Goal: Task Accomplishment & Management: Manage account settings

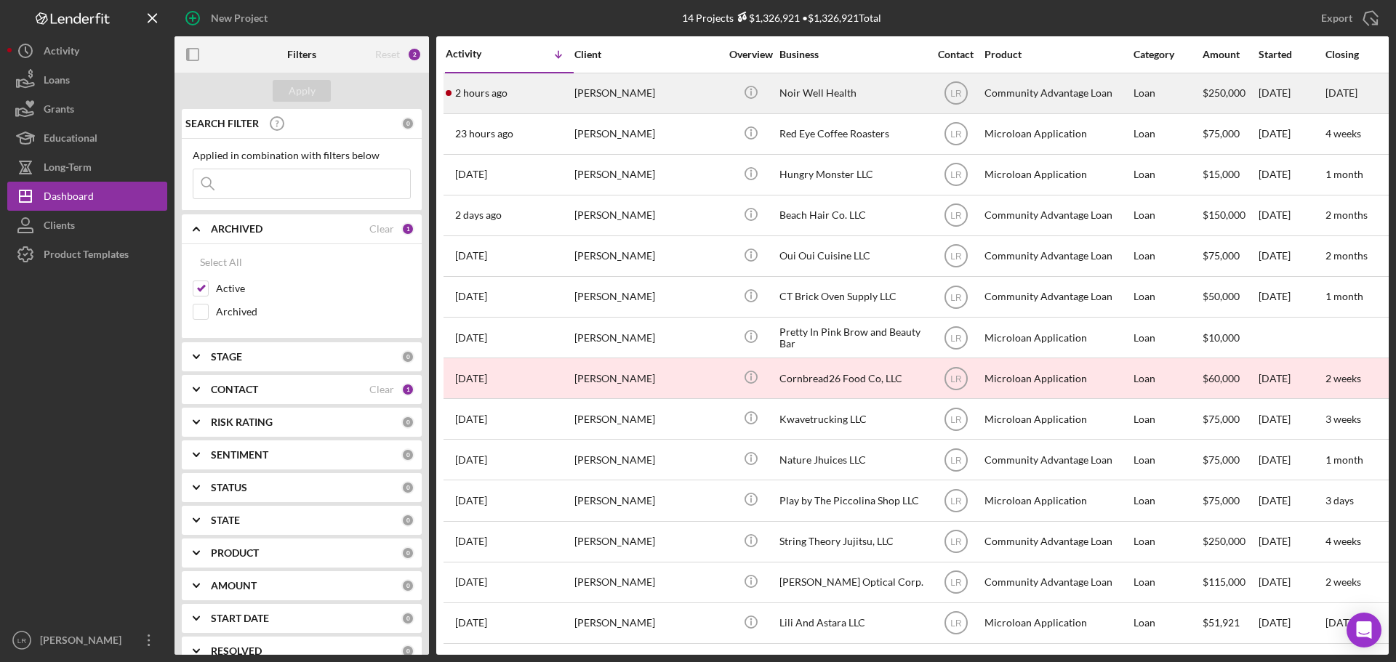
click at [602, 92] on div "[PERSON_NAME]" at bounding box center [646, 93] width 145 height 39
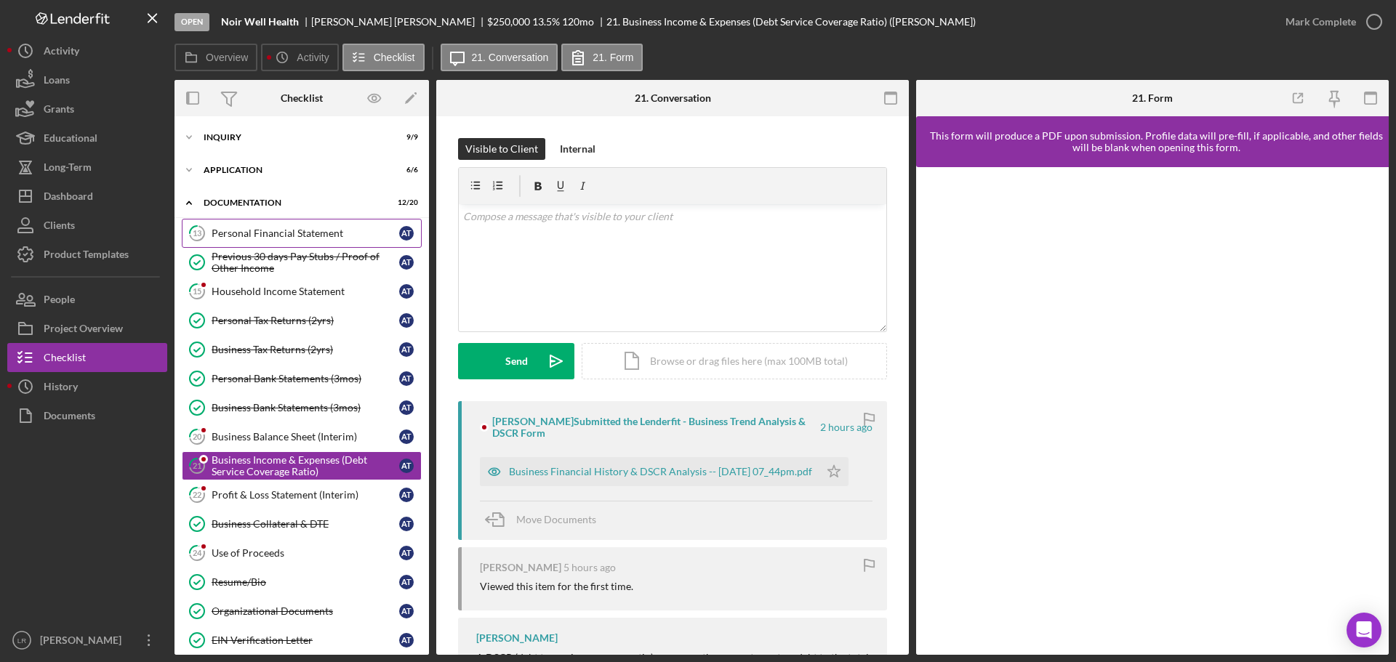
click at [287, 231] on div "Personal Financial Statement" at bounding box center [306, 234] width 188 height 12
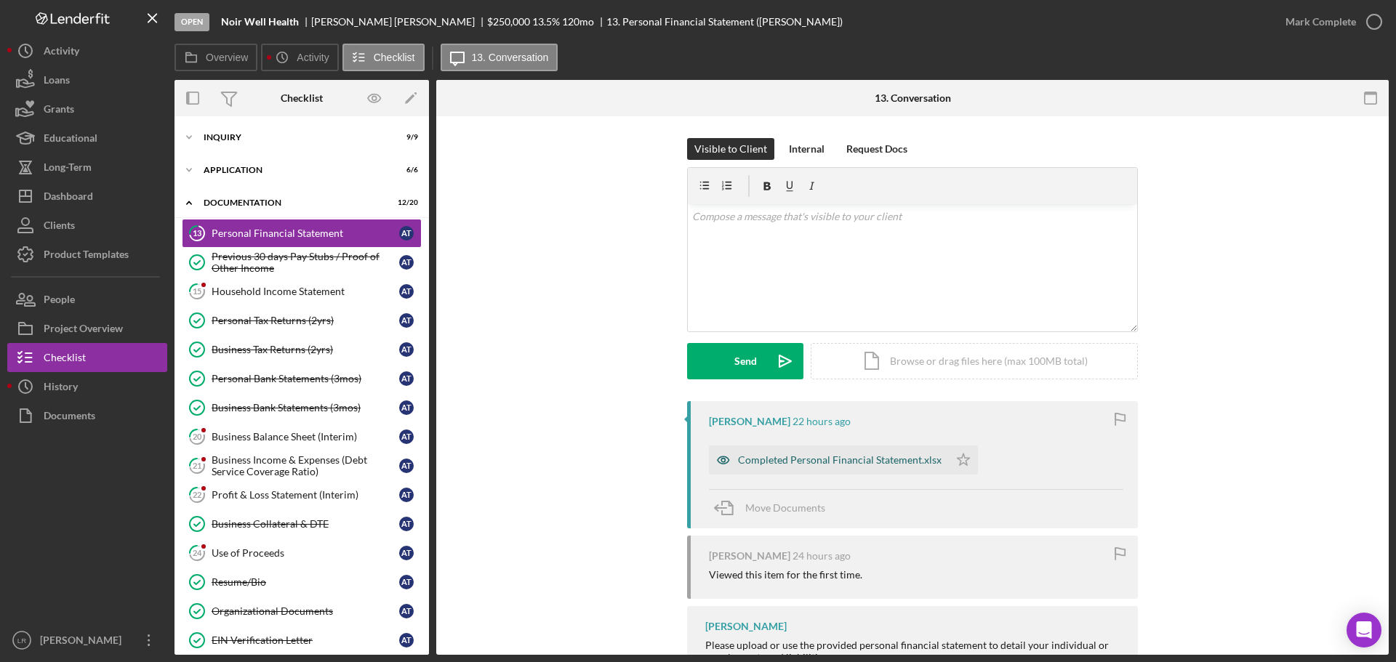
click at [897, 463] on div "Completed Personal Financial Statement.xlsx" at bounding box center [840, 460] width 204 height 12
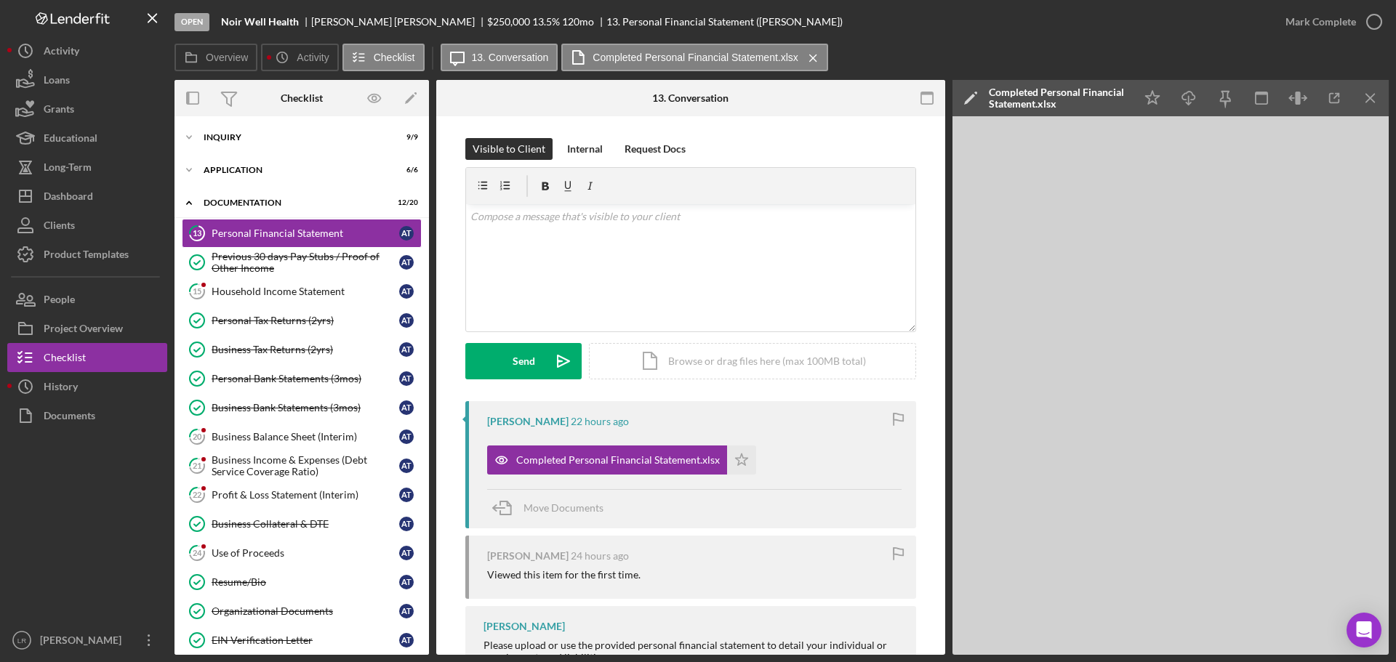
click at [966, 95] on icon "Icon/Edit" at bounding box center [970, 98] width 36 height 36
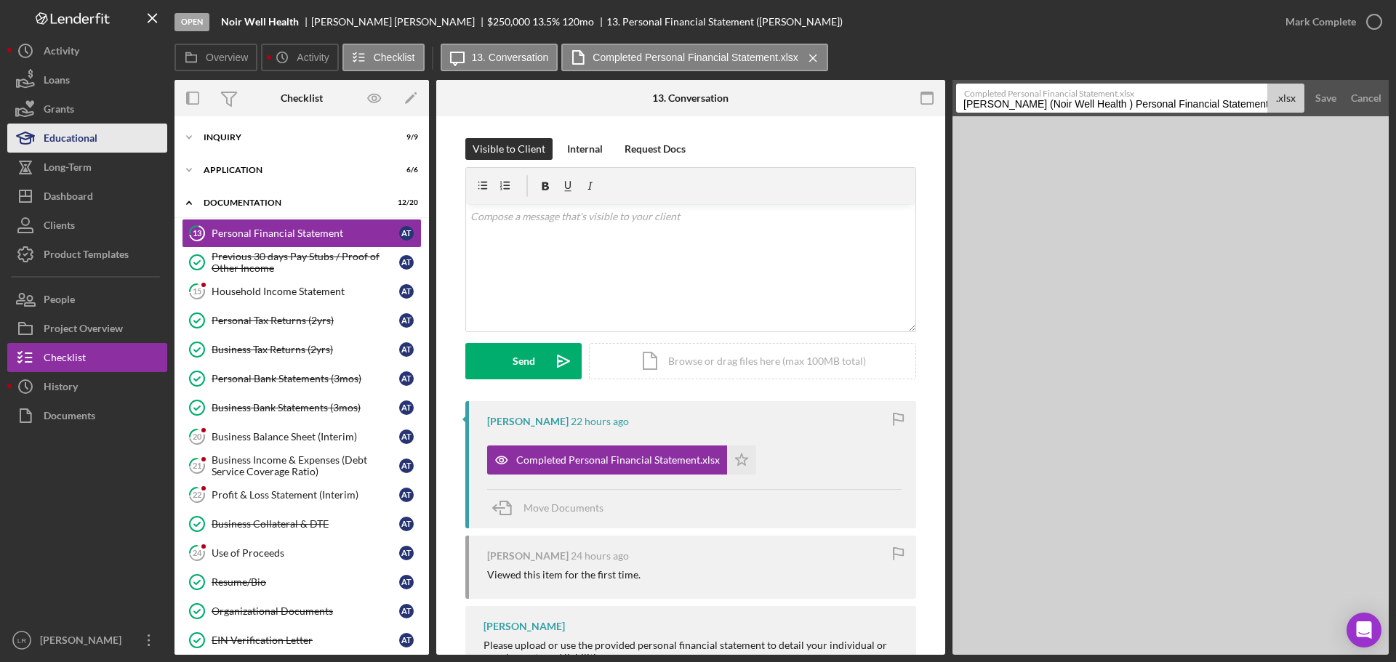
drag, startPoint x: 1111, startPoint y: 103, endPoint x: 41, endPoint y: 129, distance: 1070.3
click at [41, 129] on div "Open Noir Well Health [PERSON_NAME] $250,000 $250,000 13.5 % 120 mo 13. Persona…" at bounding box center [697, 327] width 1381 height 655
drag, startPoint x: 1095, startPoint y: 105, endPoint x: 1374, endPoint y: 112, distance: 278.5
click at [1374, 112] on form "Completed Personal Financial Statement.xlsx Personal Financial Statement 202510…" at bounding box center [1170, 98] width 436 height 36
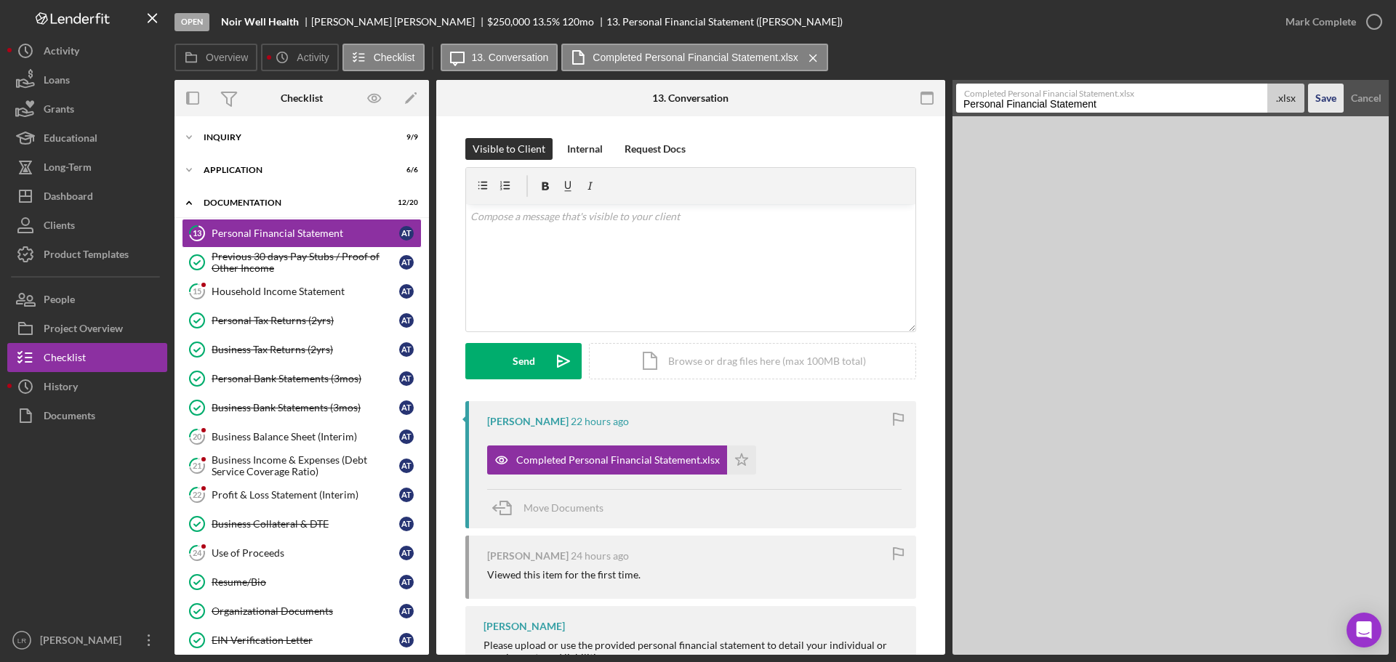
type input "Personal Financial Statement"
click at [1324, 99] on div "Save" at bounding box center [1325, 98] width 21 height 29
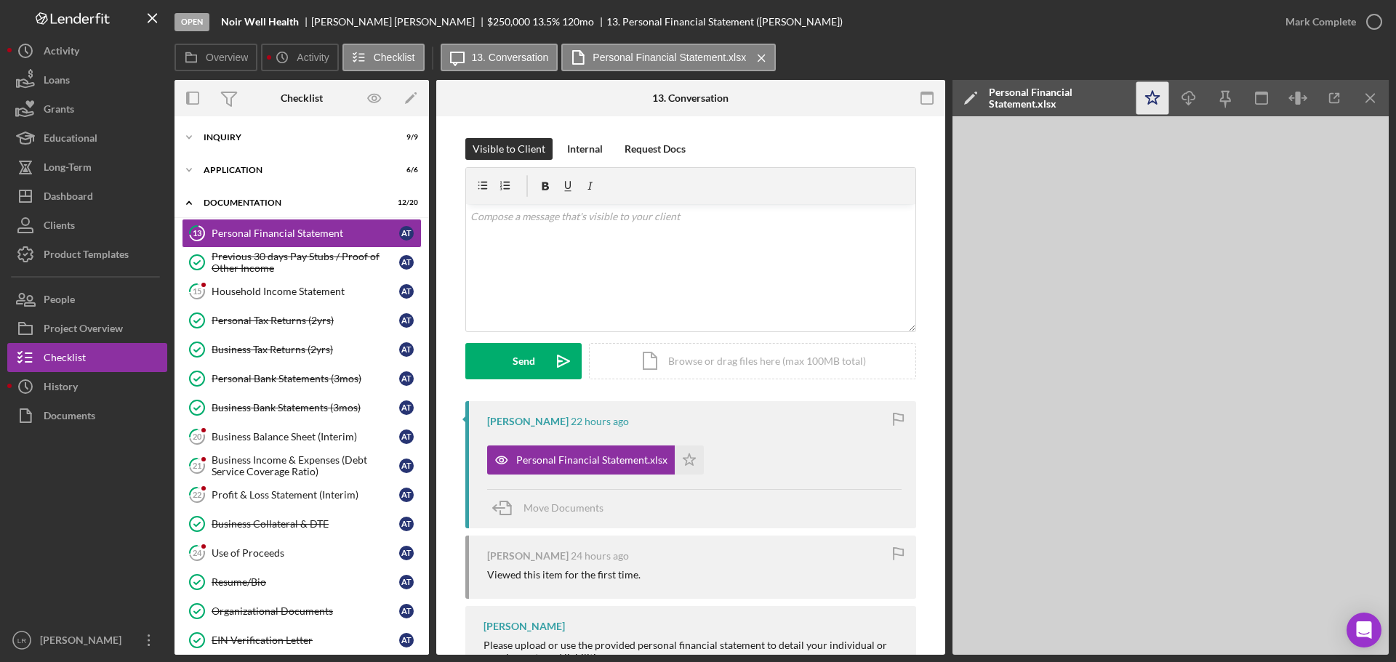
click at [1152, 97] on icon "Icon/Star" at bounding box center [1152, 98] width 33 height 33
click at [1343, 25] on div "Mark Complete" at bounding box center [1320, 21] width 71 height 29
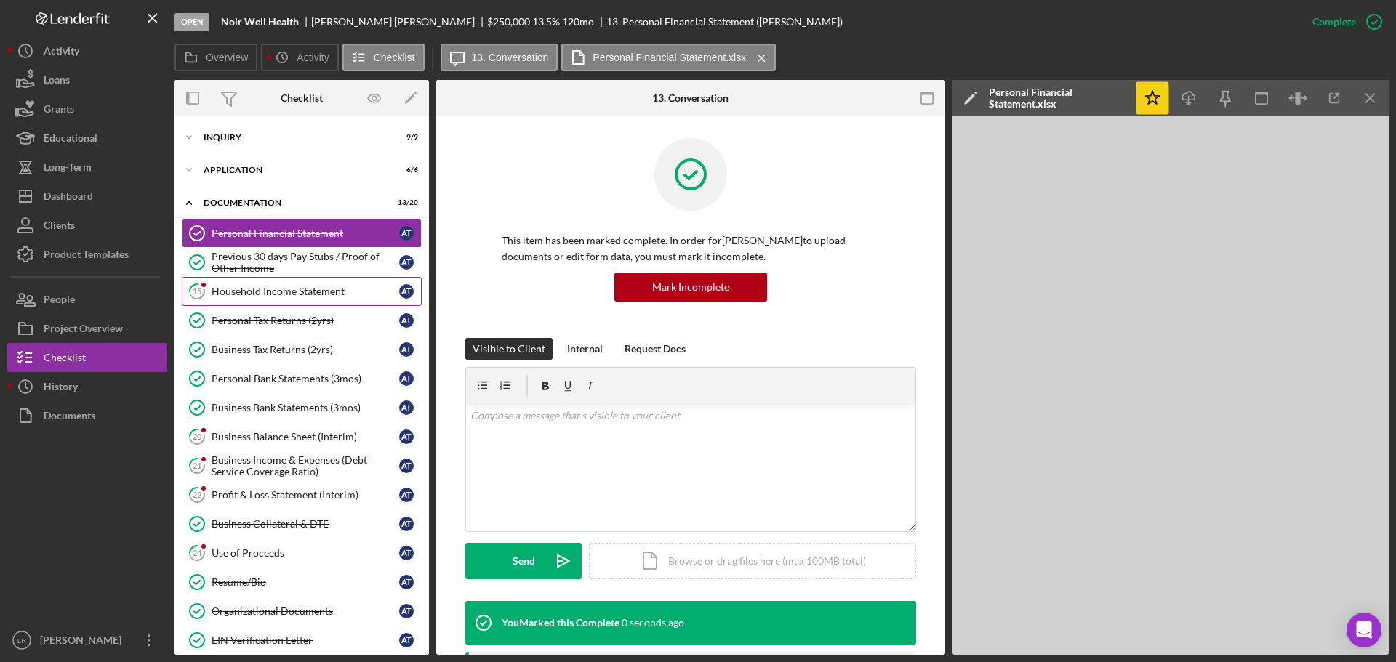
click at [236, 291] on div "Household Income Statement" at bounding box center [306, 292] width 188 height 12
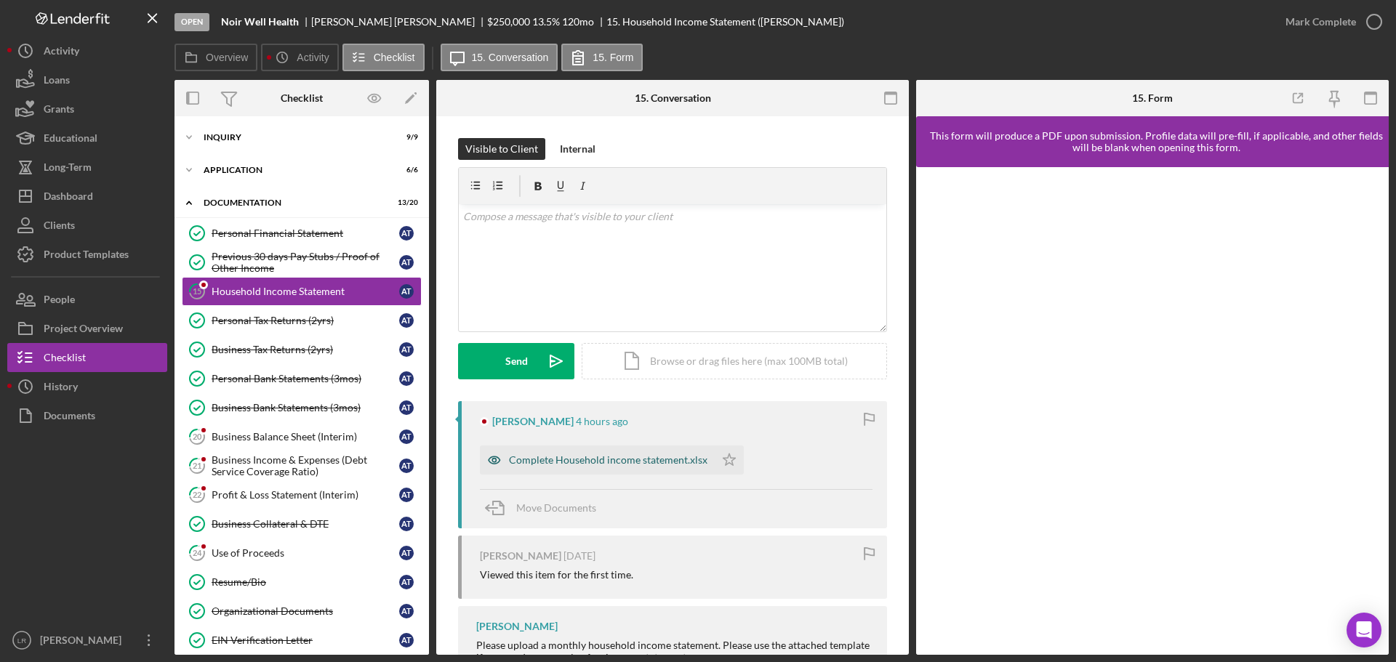
click at [542, 464] on div "Complete Household income statement.xlsx" at bounding box center [608, 460] width 198 height 12
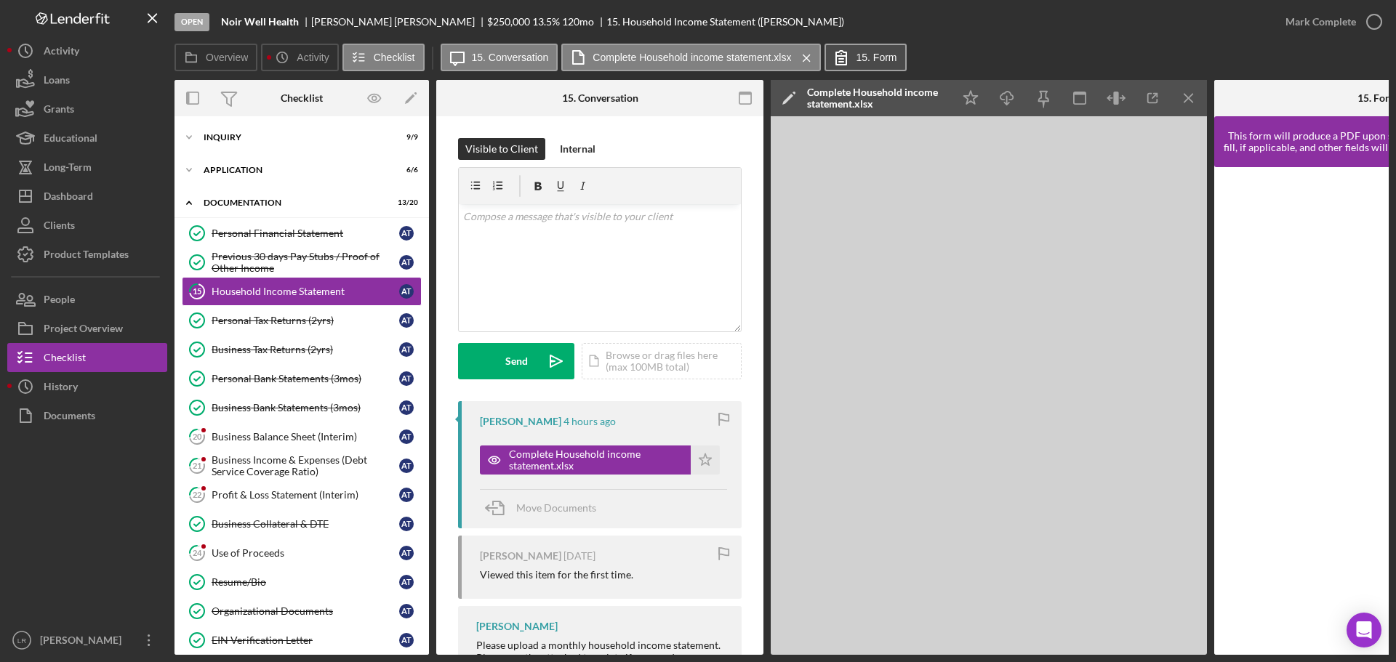
click at [871, 57] on label "15. Form" at bounding box center [876, 58] width 41 height 12
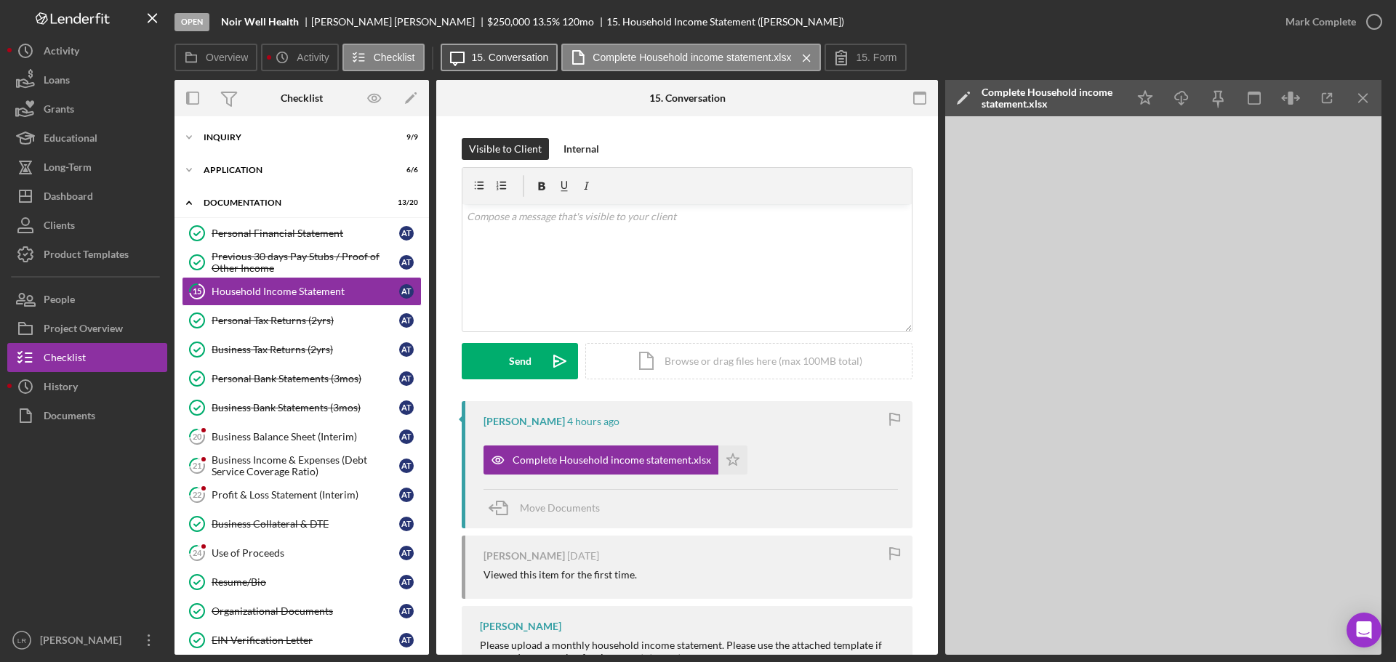
click at [510, 62] on label "15. Conversation" at bounding box center [510, 58] width 77 height 12
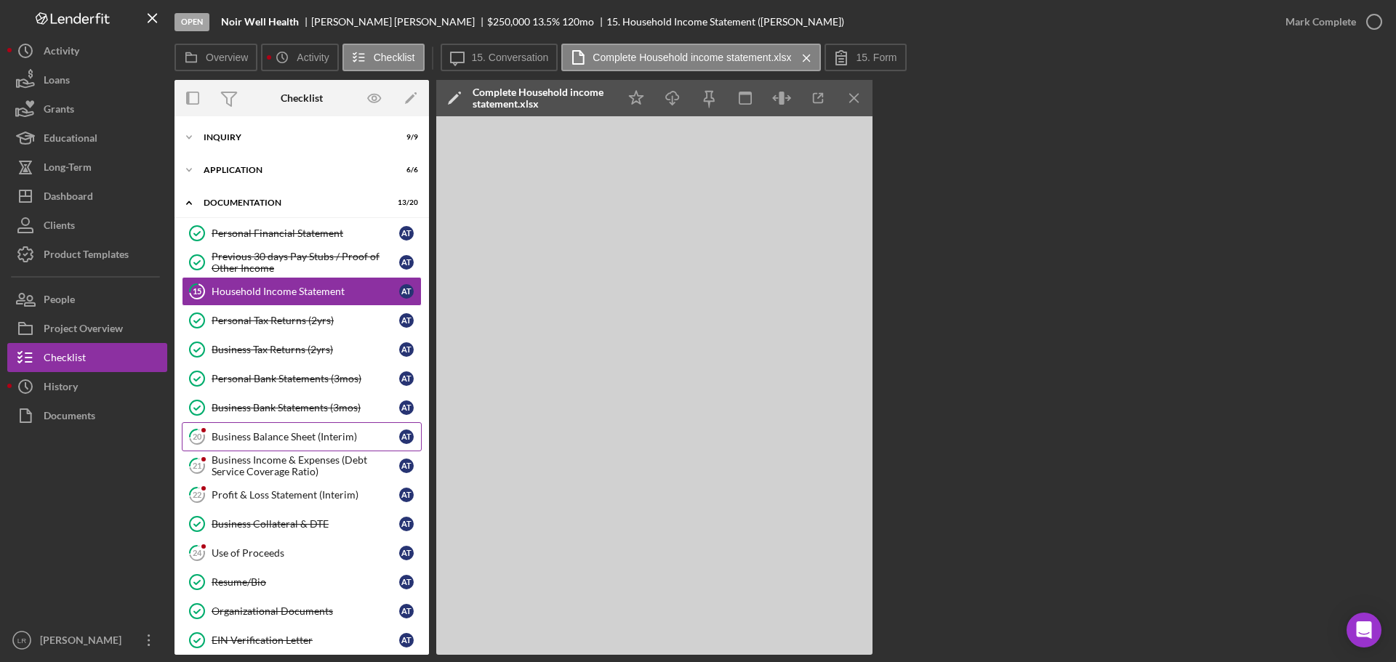
click at [286, 427] on link "20 Business Balance Sheet (Interim) A T" at bounding box center [302, 436] width 240 height 29
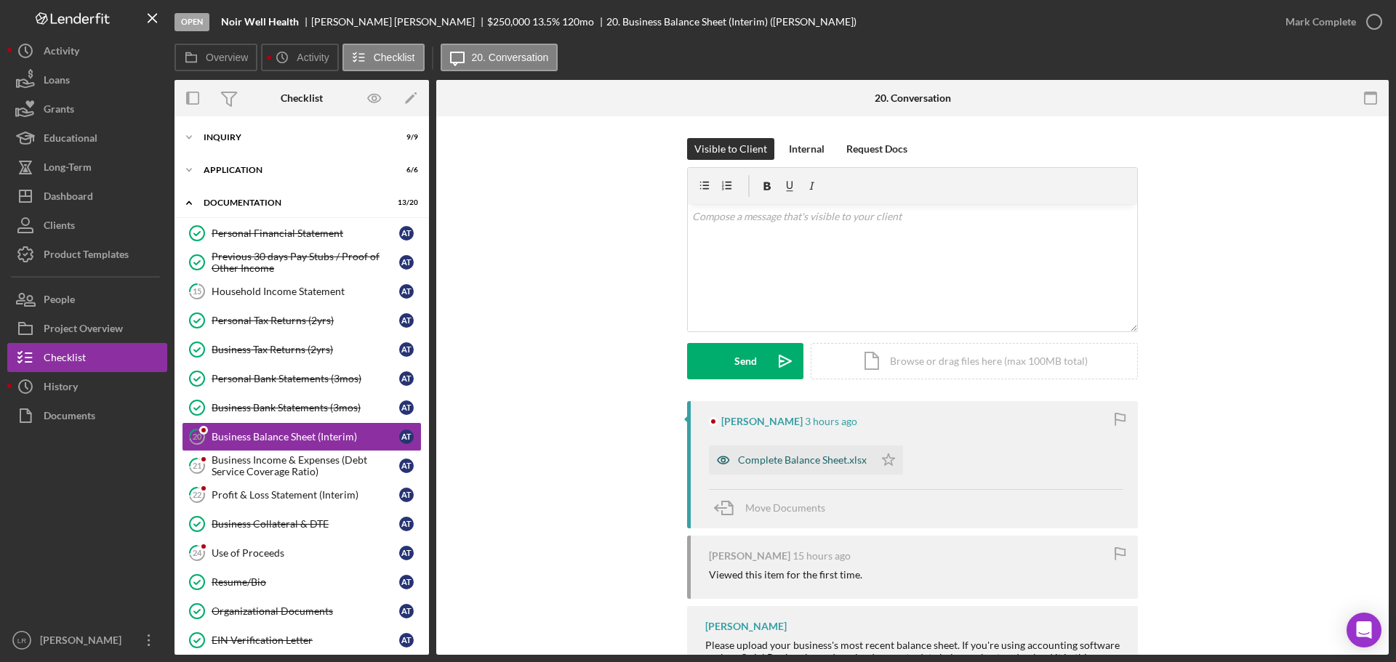
click at [829, 451] on div "Complete Balance Sheet.xlsx" at bounding box center [791, 460] width 165 height 29
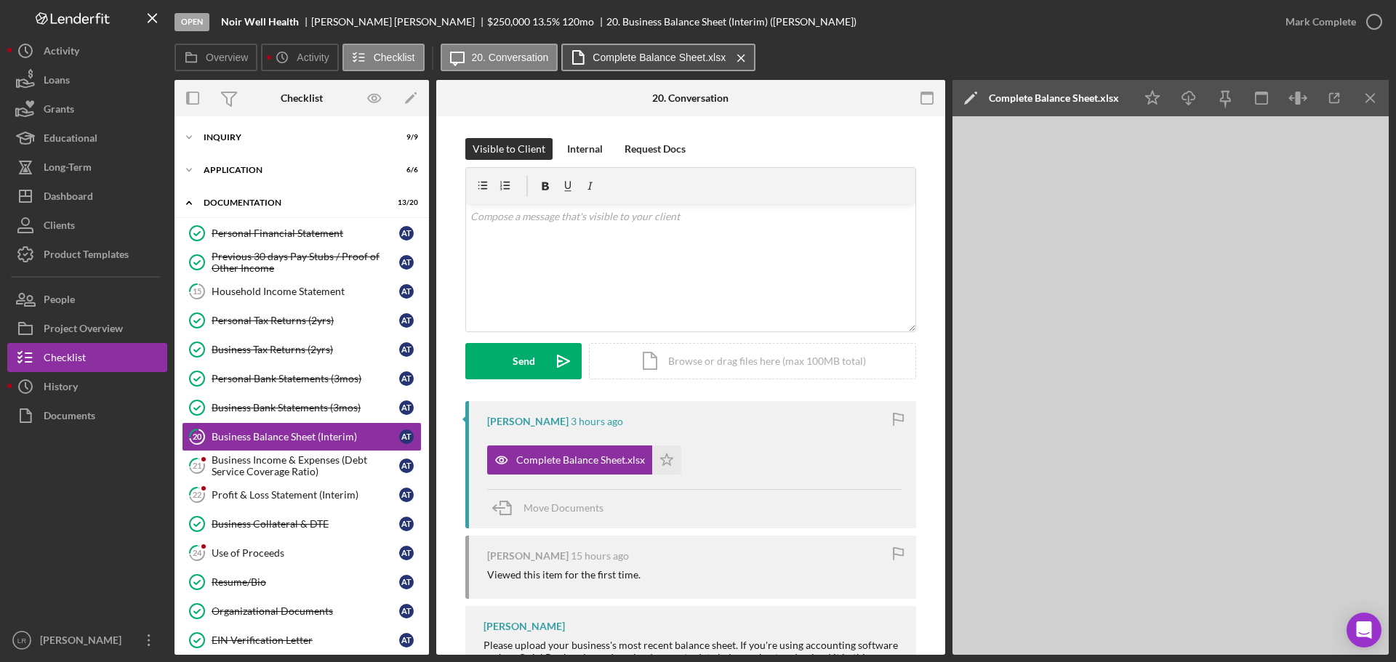
click at [680, 56] on label "Complete Balance Sheet.xlsx" at bounding box center [658, 58] width 133 height 12
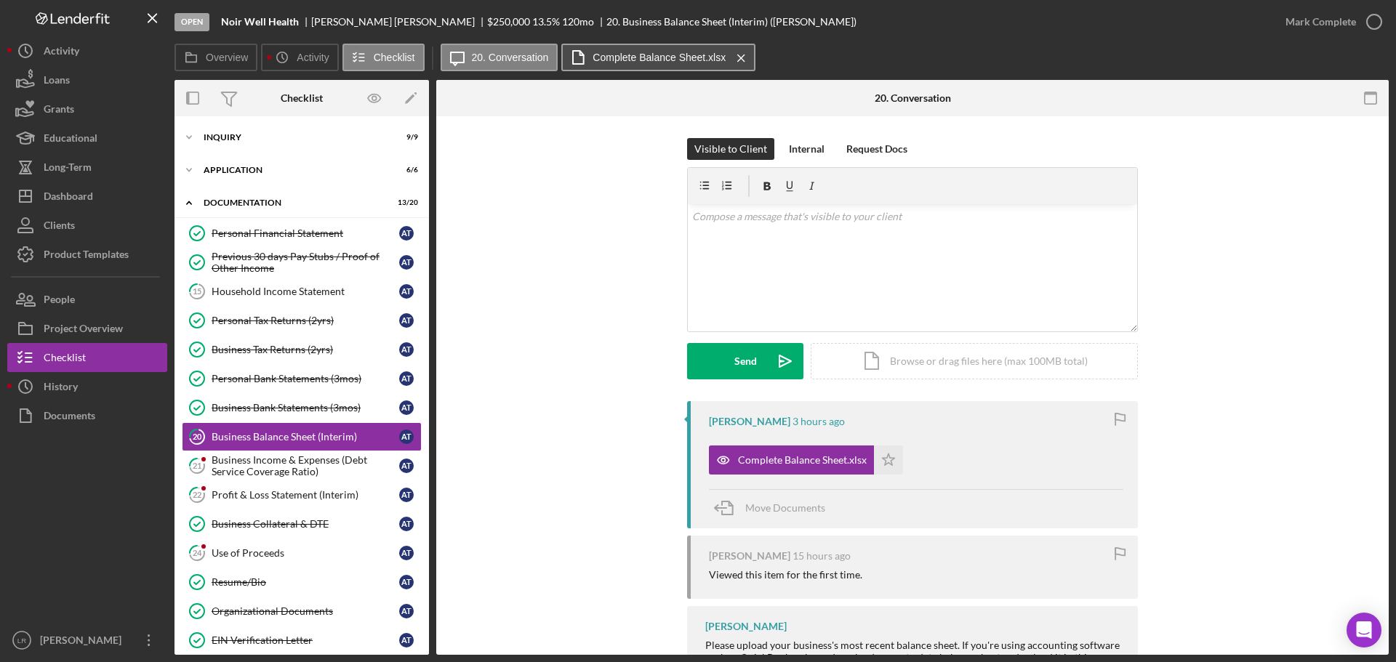
click at [680, 56] on label "Complete Balance Sheet.xlsx" at bounding box center [658, 58] width 133 height 12
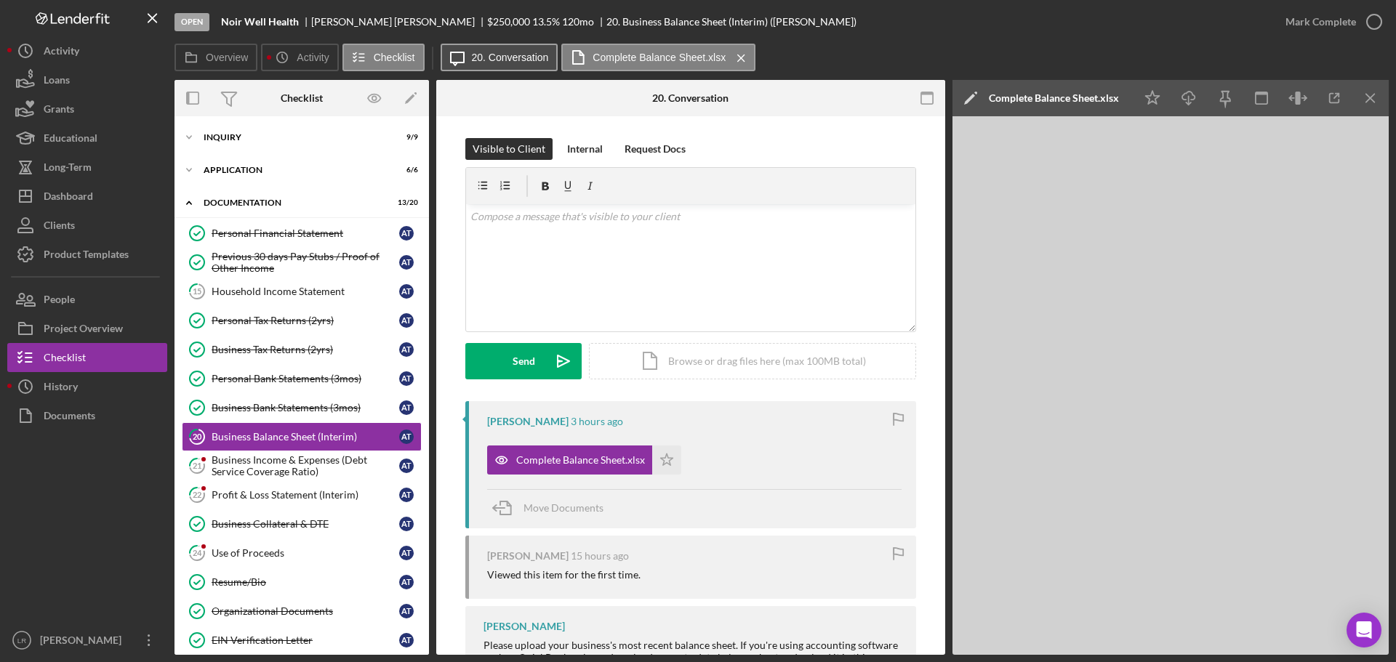
click at [531, 61] on label "20. Conversation" at bounding box center [510, 58] width 77 height 12
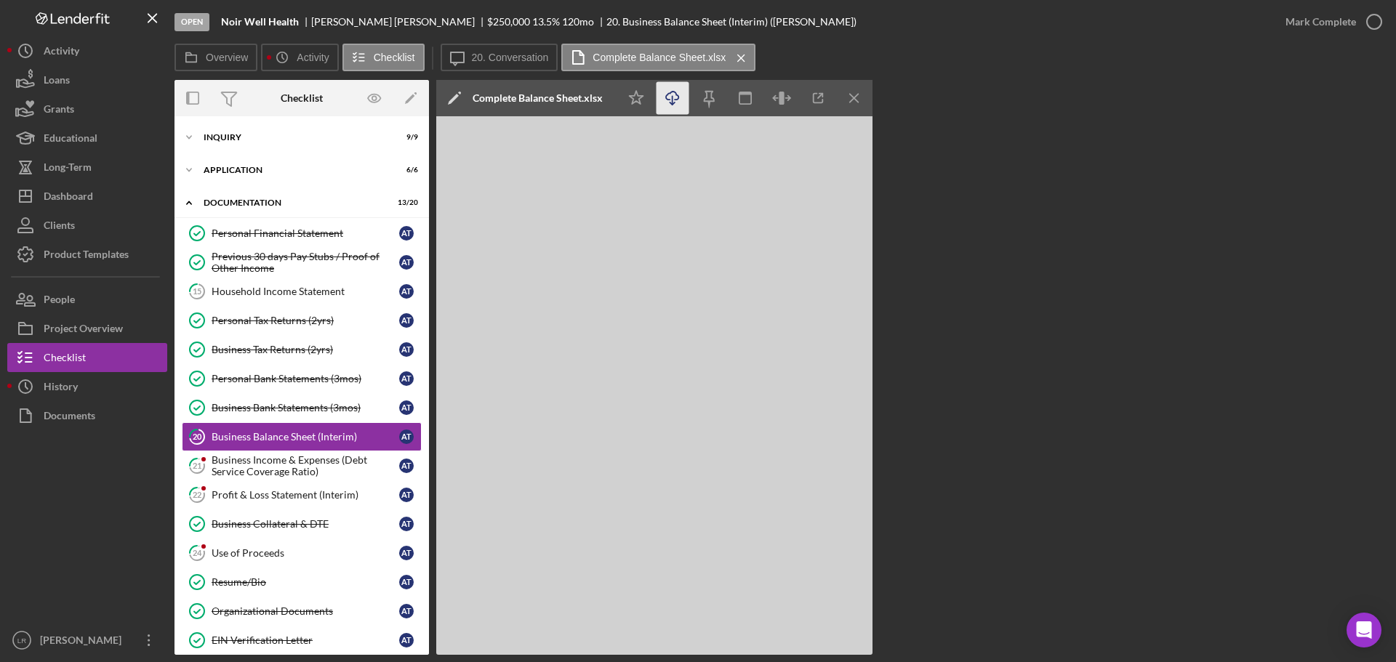
click at [673, 102] on icon "Icon/Download" at bounding box center [672, 98] width 33 height 33
click at [518, 60] on label "20. Conversation" at bounding box center [510, 58] width 77 height 12
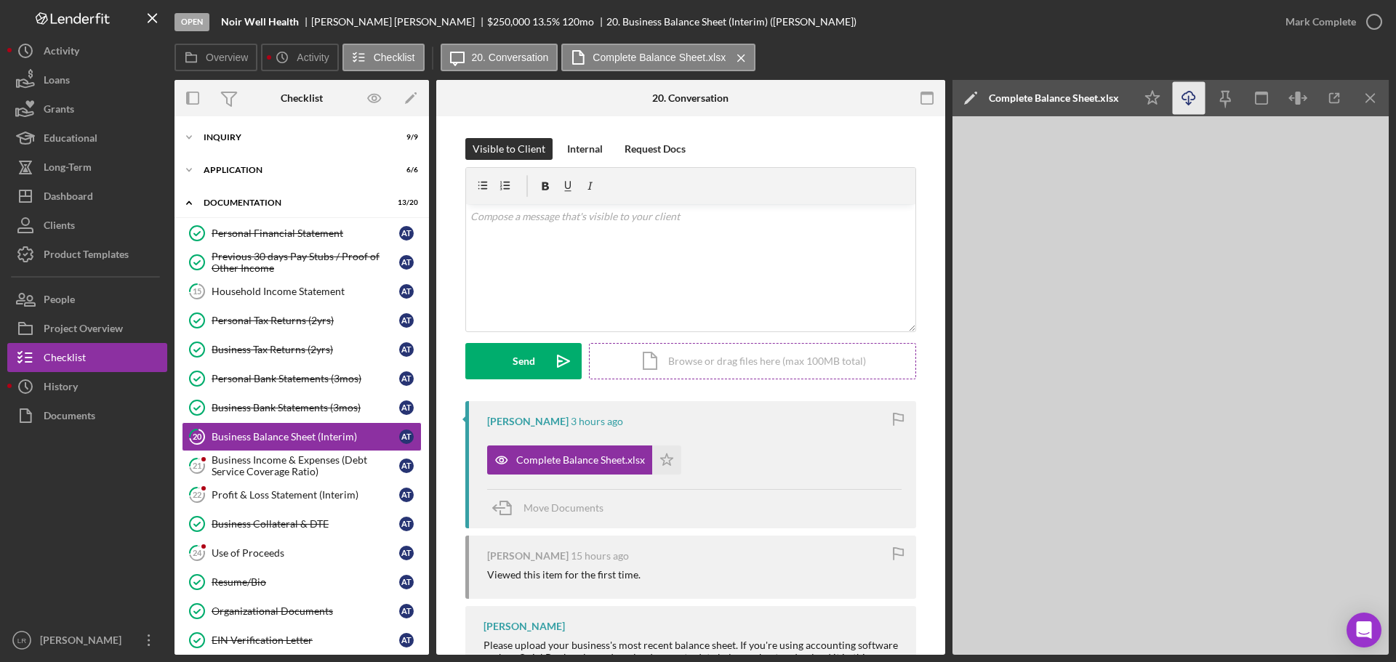
click at [717, 364] on div "Icon/Document Browse or drag files here (max 100MB total) Tap to choose files o…" at bounding box center [752, 361] width 327 height 36
click at [539, 366] on button "Upload Icon/Upload" at bounding box center [523, 361] width 116 height 36
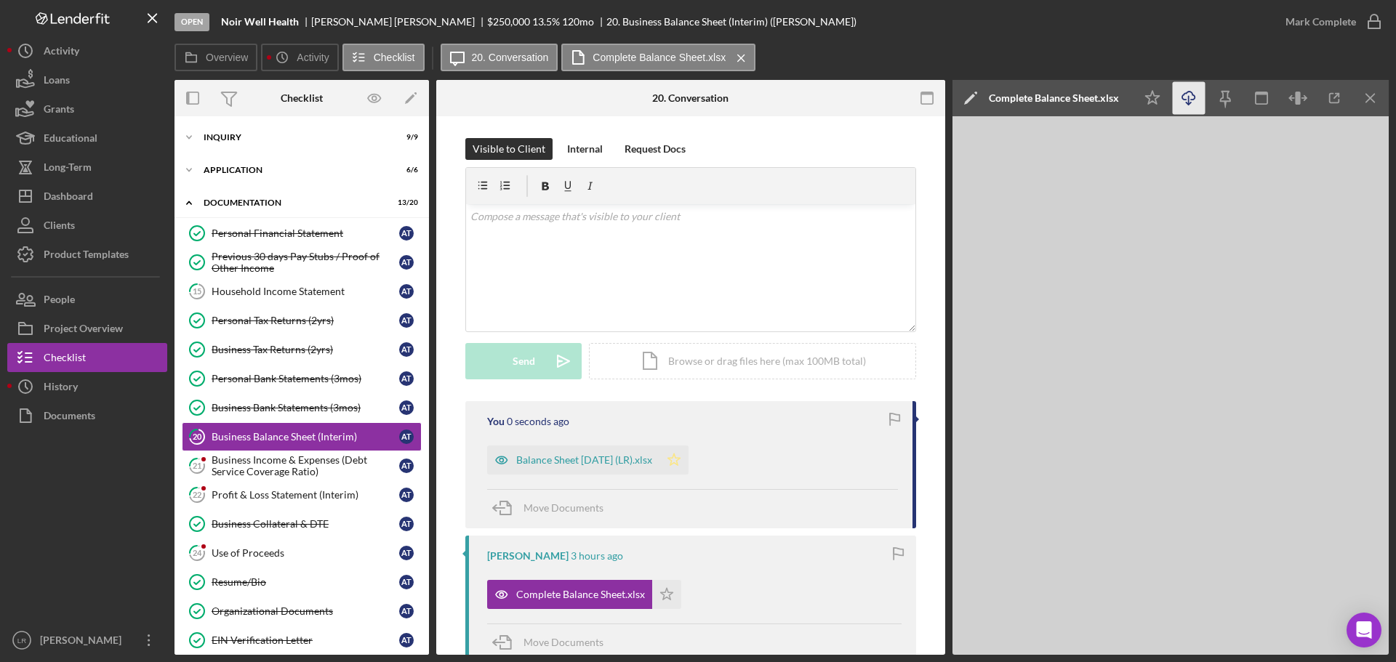
click at [678, 462] on icon "Icon/Star" at bounding box center [673, 460] width 29 height 29
click at [1349, 18] on div "Mark Complete" at bounding box center [1320, 21] width 71 height 29
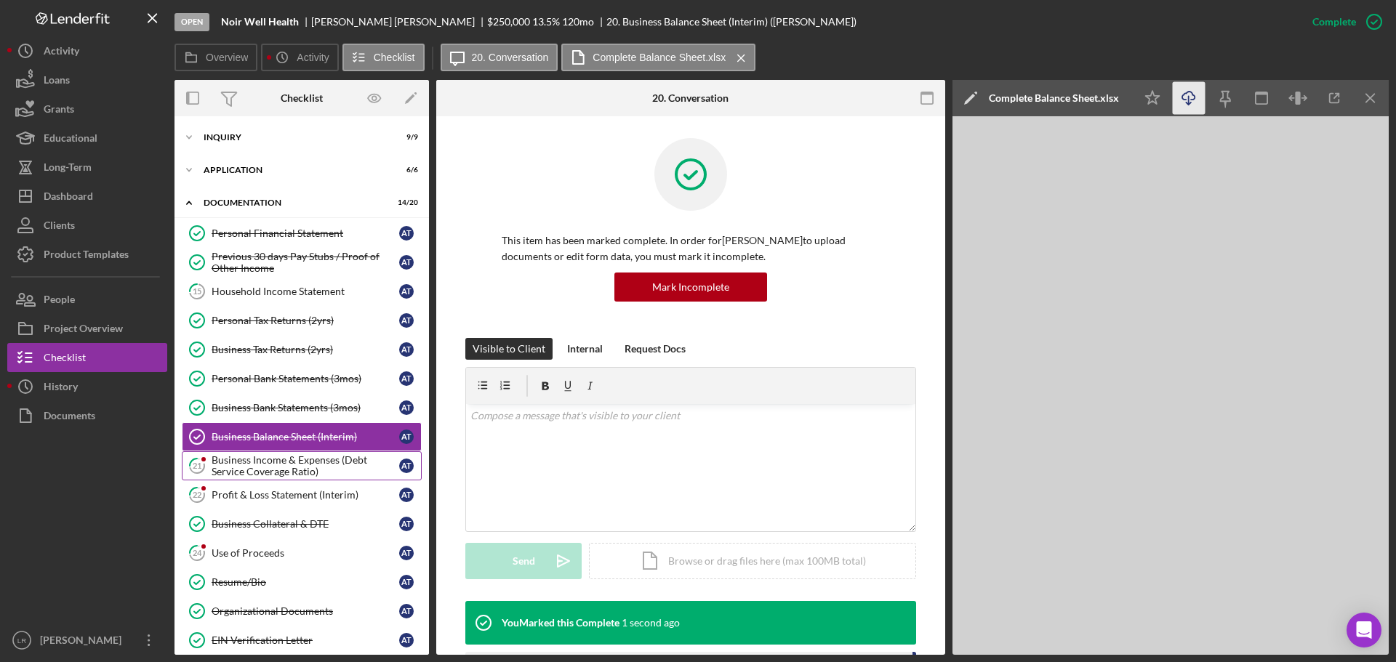
click at [260, 462] on div "Business Income & Expenses (Debt Service Coverage Ratio)" at bounding box center [306, 465] width 188 height 23
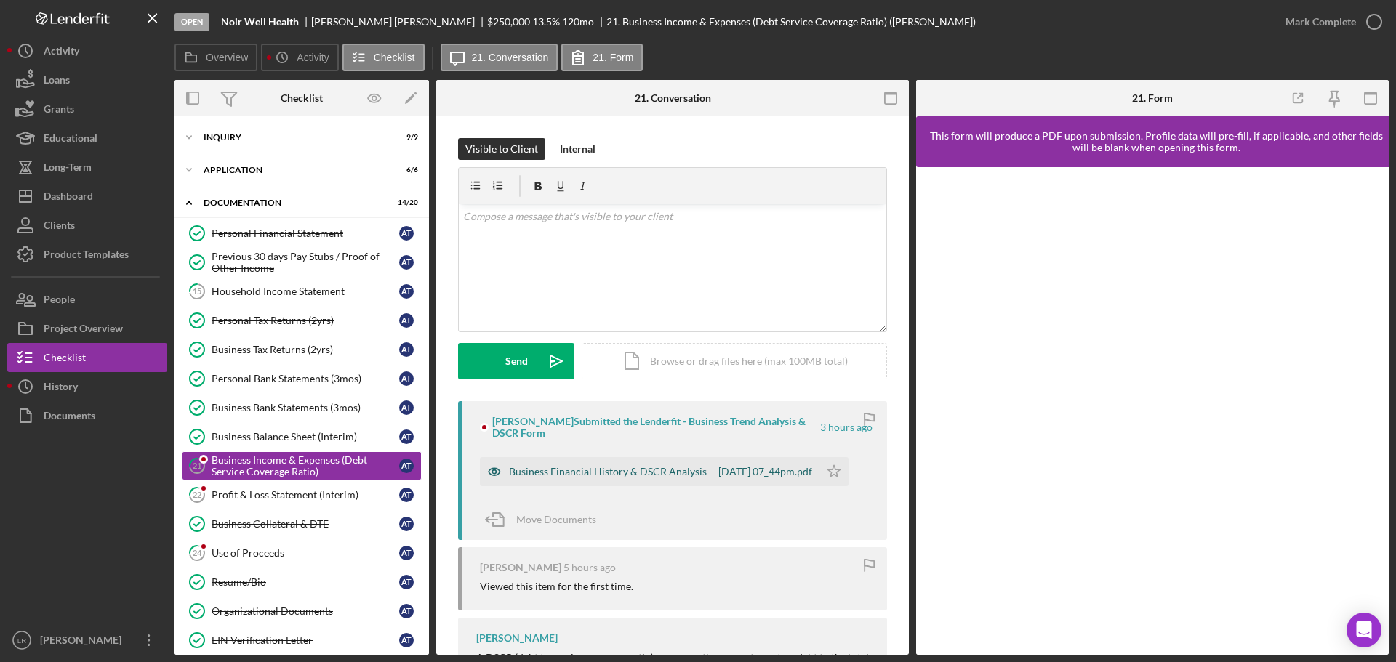
click at [582, 478] on div "Business Financial History & DSCR Analysis -- [DATE] 07_44pm.pdf" at bounding box center [660, 472] width 303 height 12
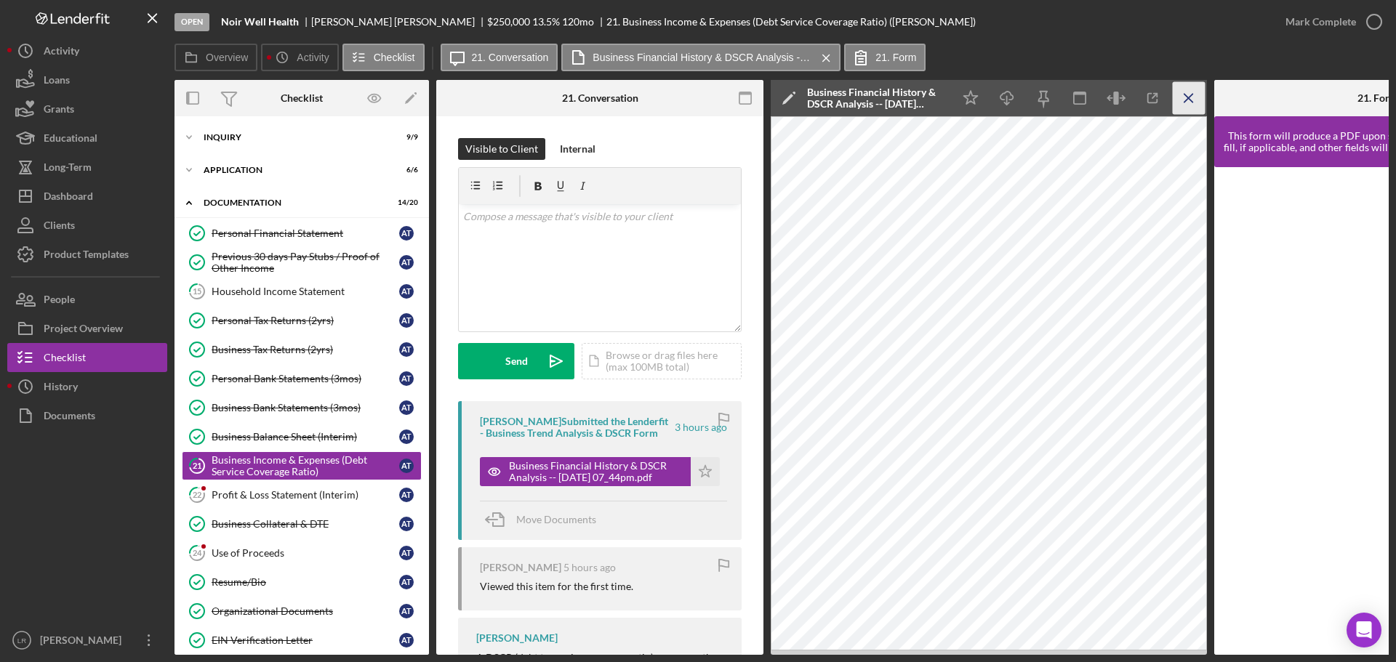
click at [1193, 99] on icon "Icon/Menu Close" at bounding box center [1189, 98] width 33 height 33
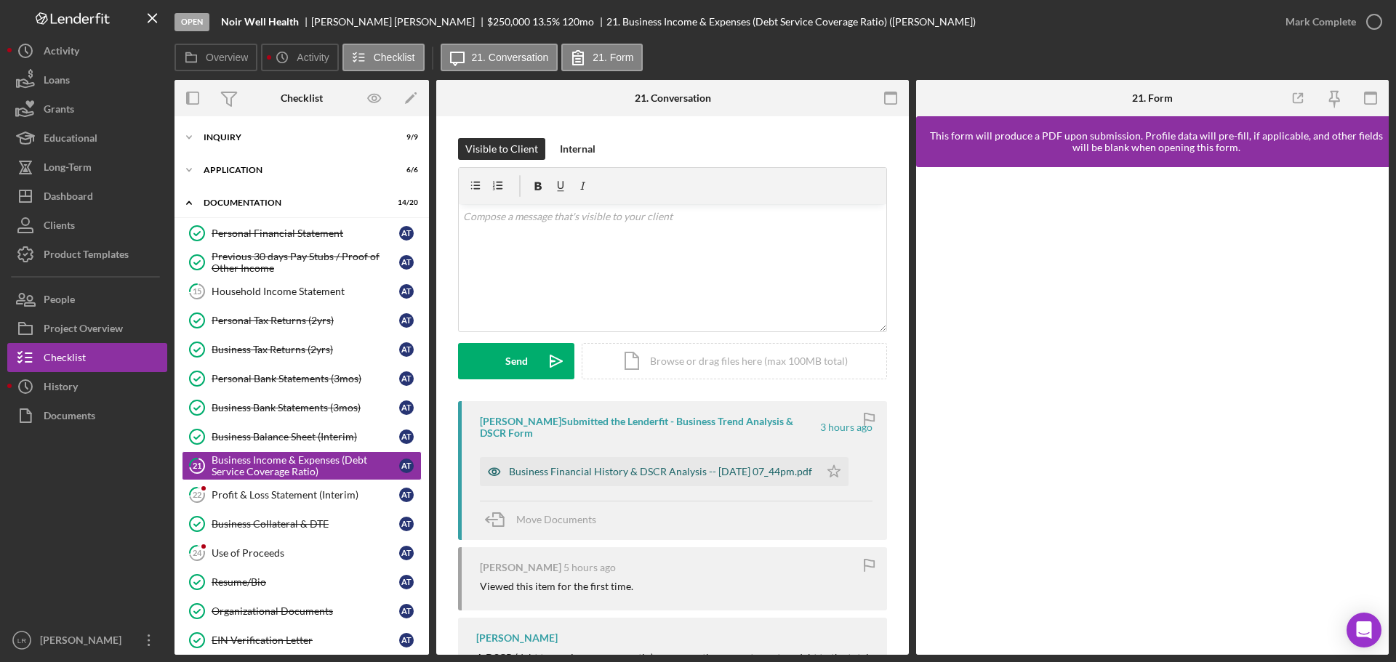
click at [536, 472] on div "Business Financial History & DSCR Analysis -- [DATE] 07_44pm.pdf" at bounding box center [660, 472] width 303 height 12
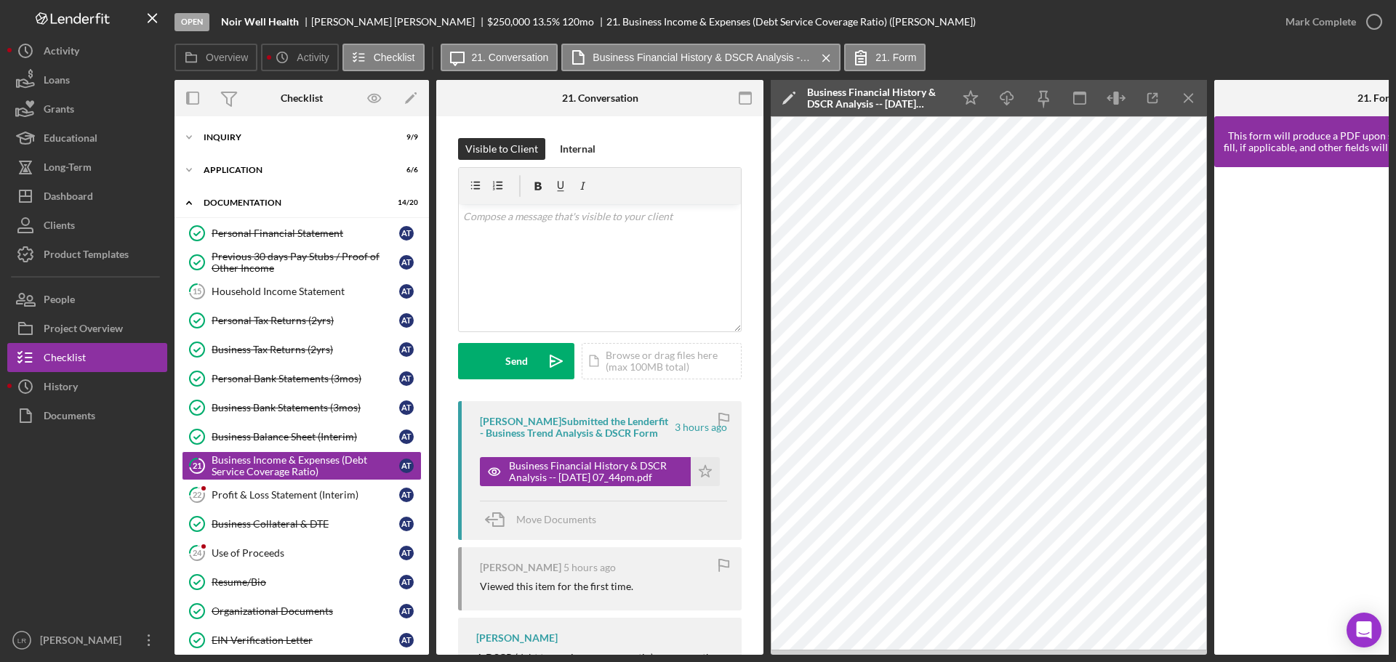
click at [787, 98] on icon "Icon/Edit" at bounding box center [789, 98] width 36 height 36
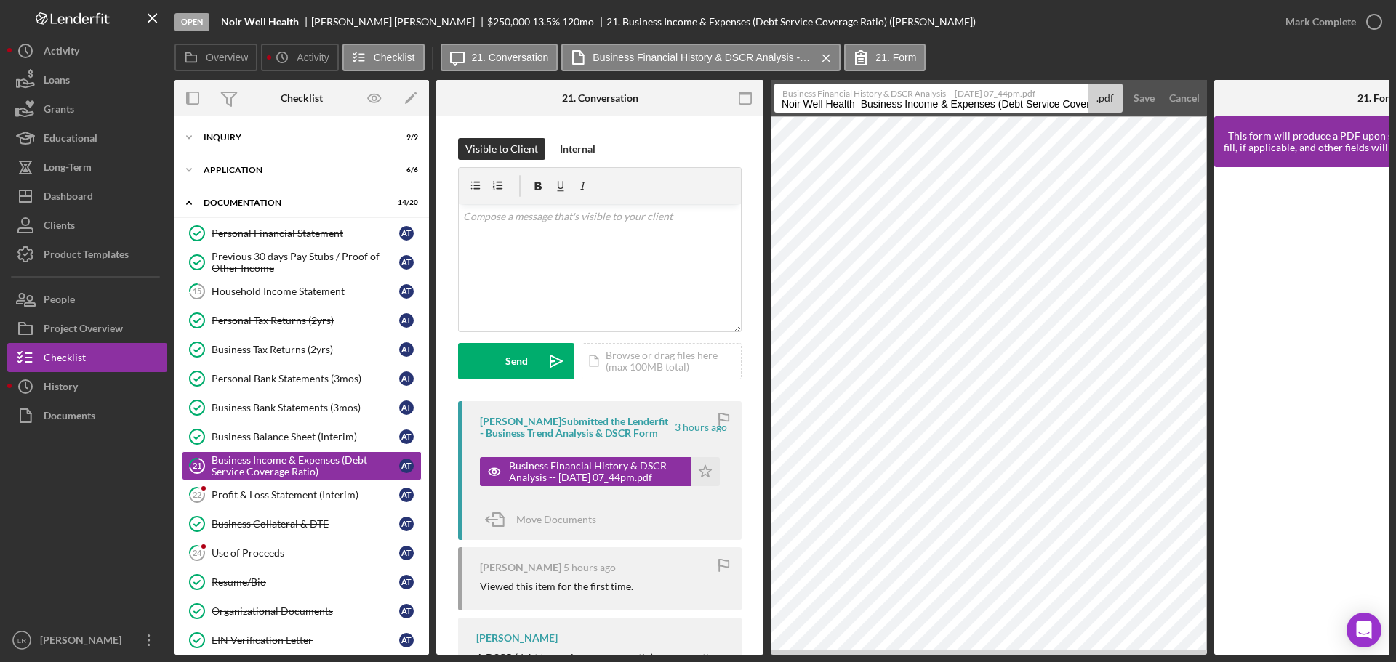
drag, startPoint x: 862, startPoint y: 107, endPoint x: 303, endPoint y: 117, distance: 559.1
click at [303, 118] on div "Overview Internal Workflow Stage Open Icon/Dropdown Arrow Archive (can unarchiv…" at bounding box center [781, 367] width 1214 height 575
drag, startPoint x: 1061, startPoint y: 104, endPoint x: 1262, endPoint y: 100, distance: 200.7
click at [1262, 100] on div "Overview Internal Workflow Stage Open Icon/Dropdown Arrow Archive (can unarchiv…" at bounding box center [781, 367] width 1214 height 575
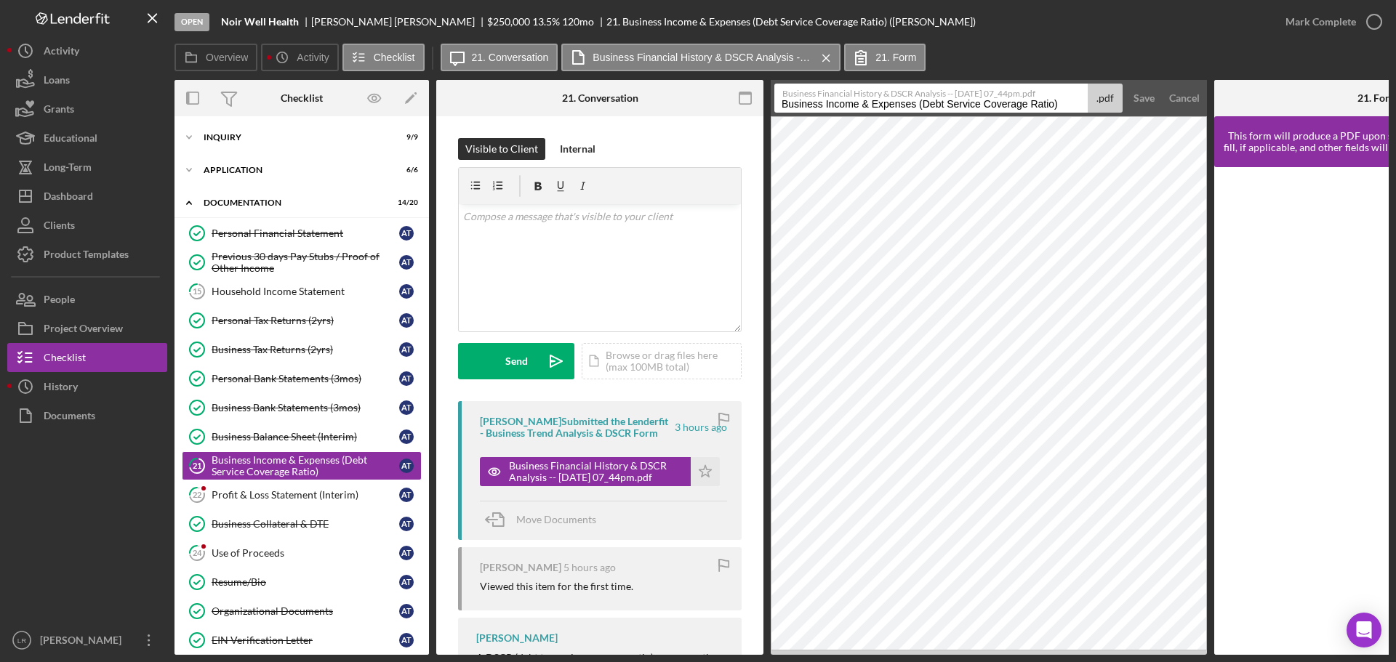
scroll to position [0, 0]
type input "Business Income & Expenses (Debt Service Coverage Ratio)"
click at [1144, 88] on div "Save" at bounding box center [1143, 98] width 21 height 29
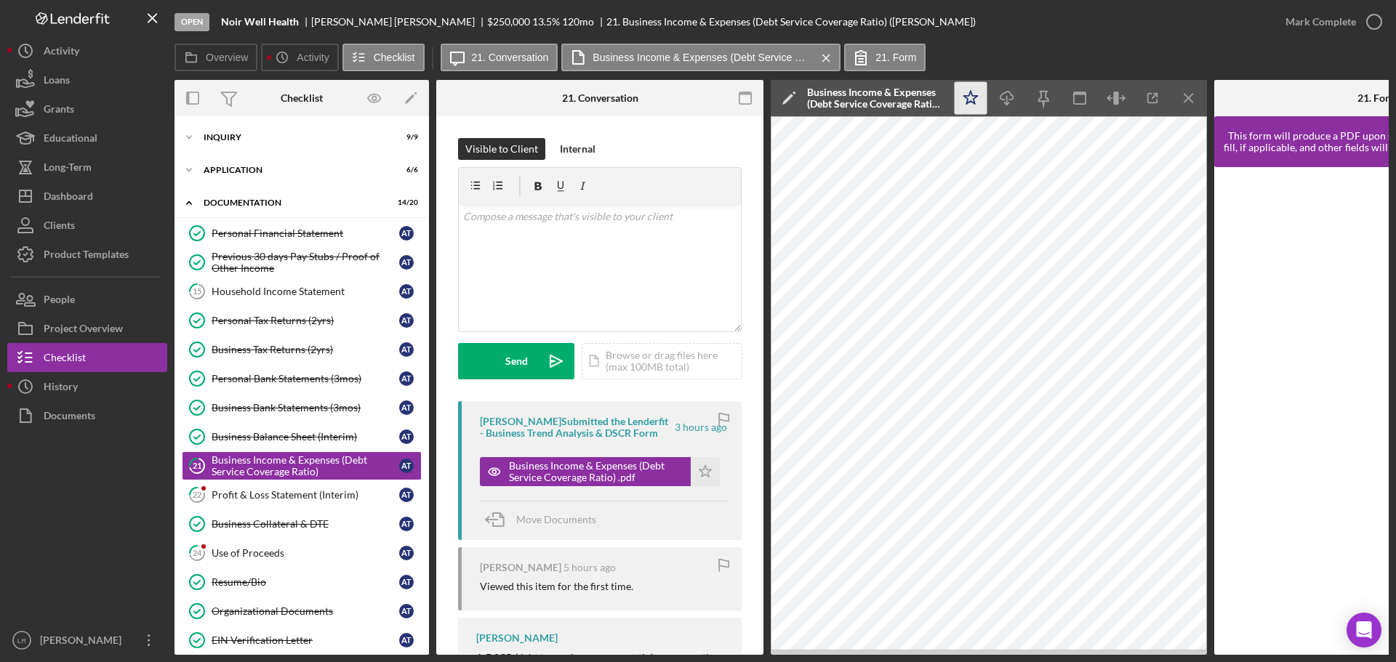
click at [969, 102] on polygon "button" at bounding box center [971, 97] width 14 height 13
click at [1002, 100] on icon "Icon/Download" at bounding box center [1007, 98] width 33 height 33
click at [1343, 20] on div "Mark Complete" at bounding box center [1320, 21] width 71 height 29
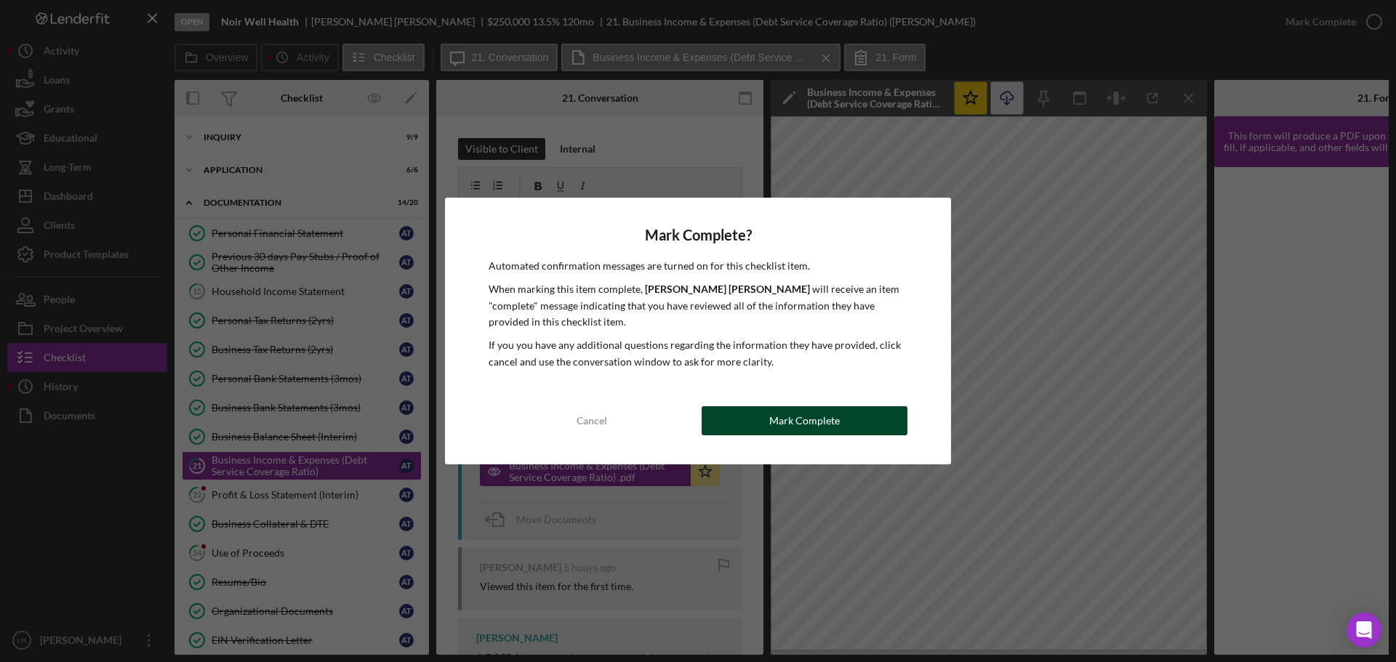
click at [779, 419] on div "Mark Complete" at bounding box center [804, 420] width 71 height 29
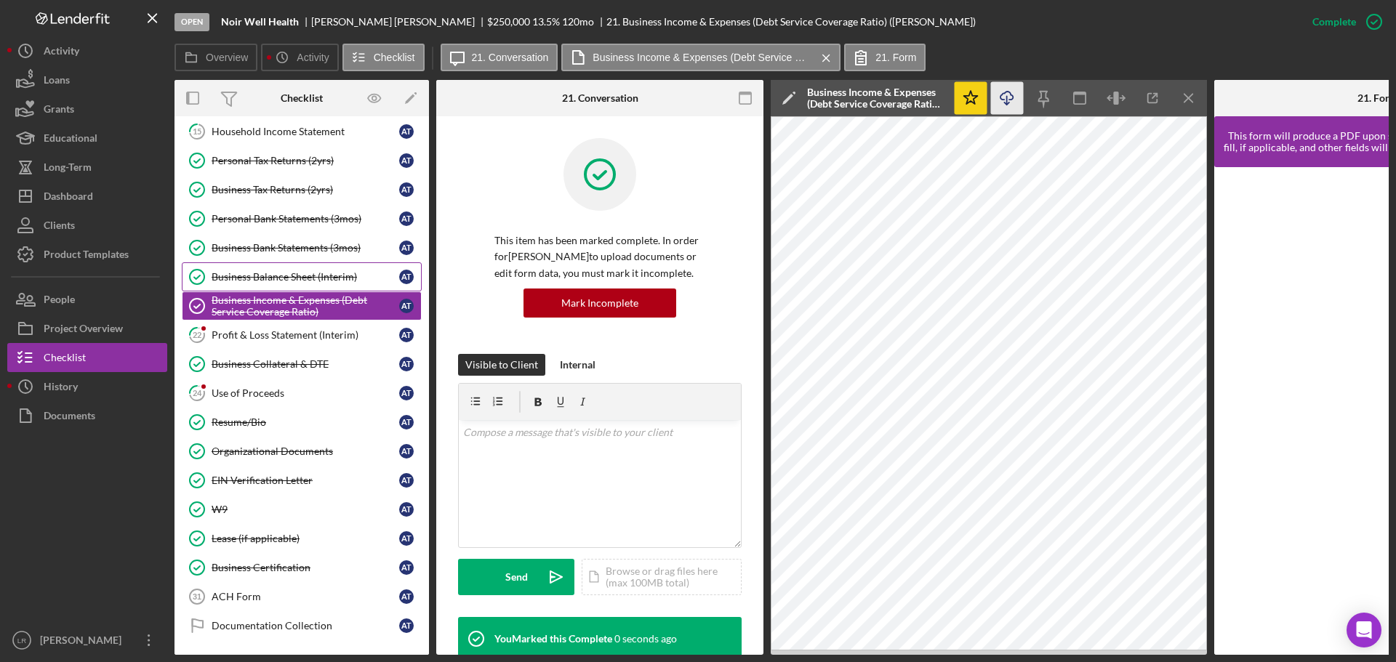
scroll to position [291, 0]
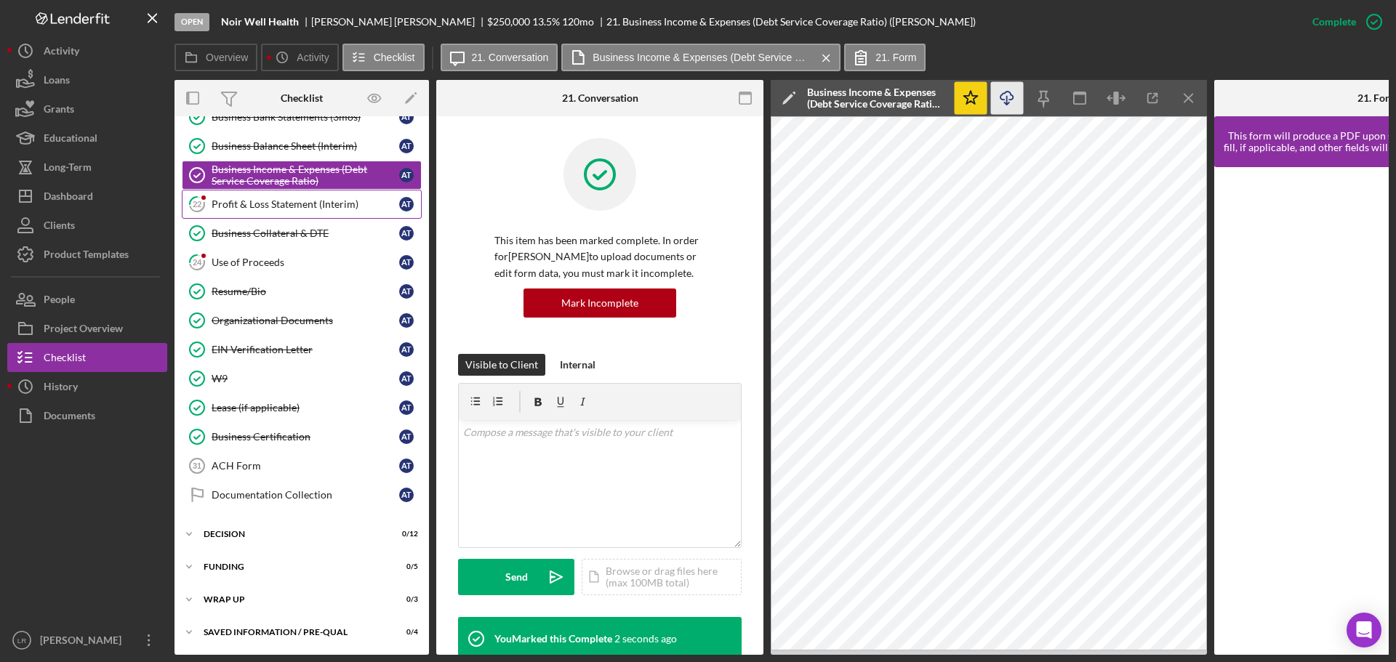
click at [276, 202] on div "Profit & Loss Statement (Interim)" at bounding box center [306, 204] width 188 height 12
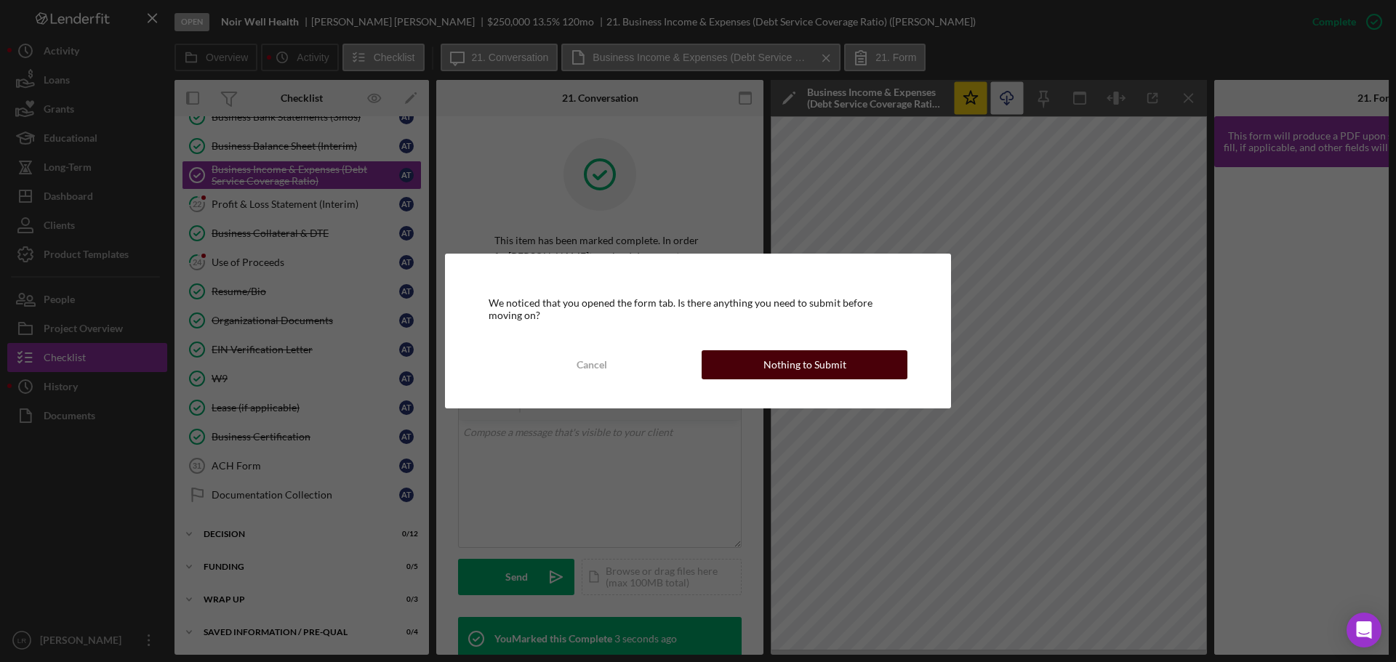
click at [782, 364] on div "Nothing to Submit" at bounding box center [804, 364] width 83 height 29
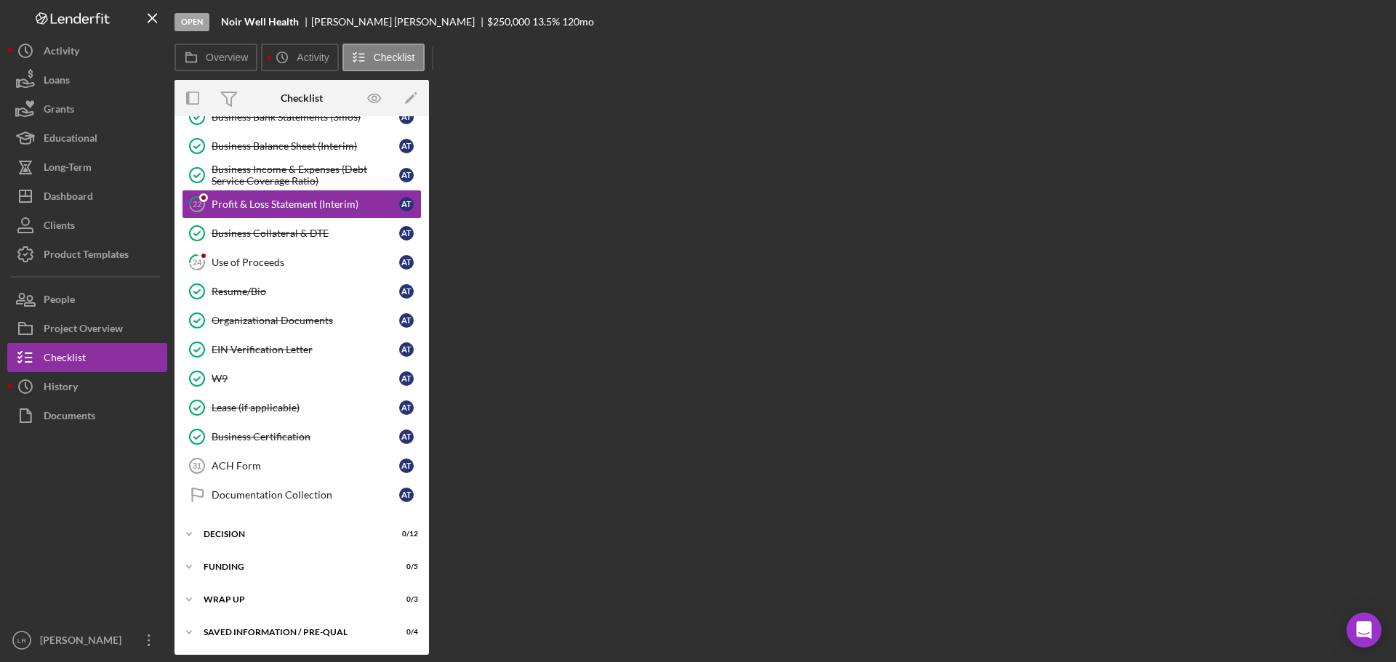
scroll to position [291, 0]
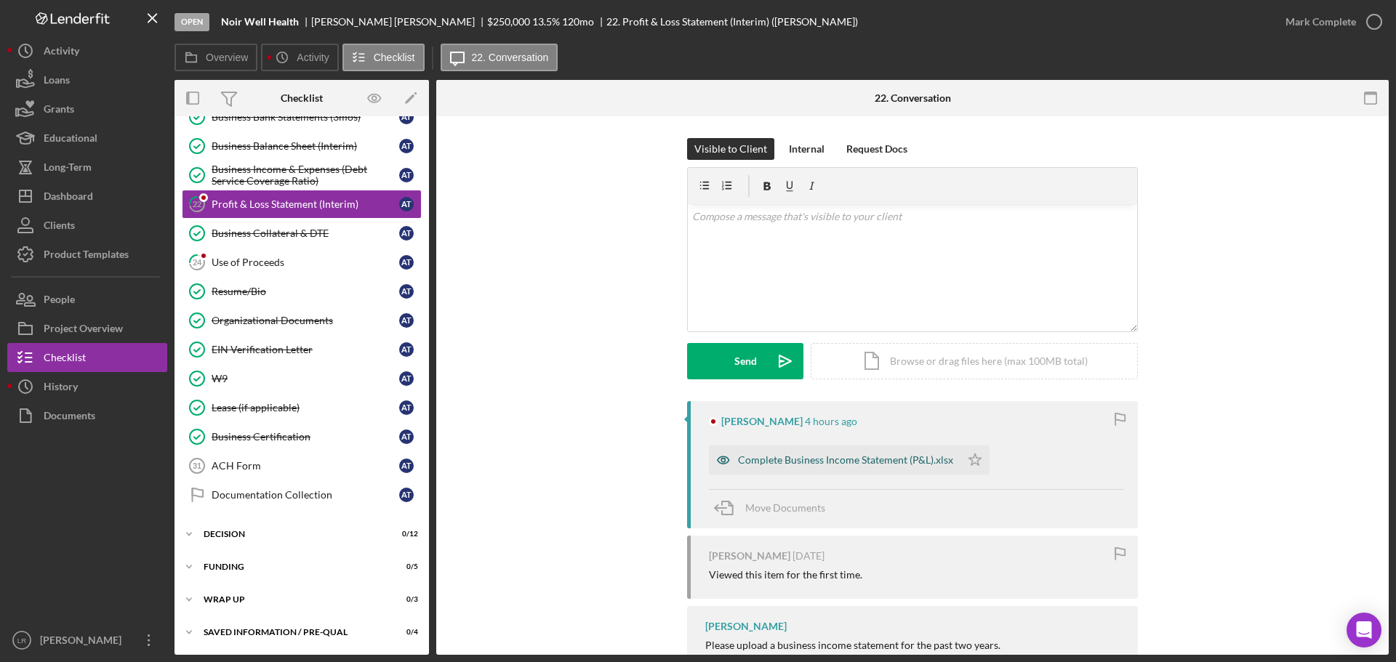
click at [784, 456] on div "Complete Business Income Statement (P&L).xlsx" at bounding box center [845, 460] width 215 height 12
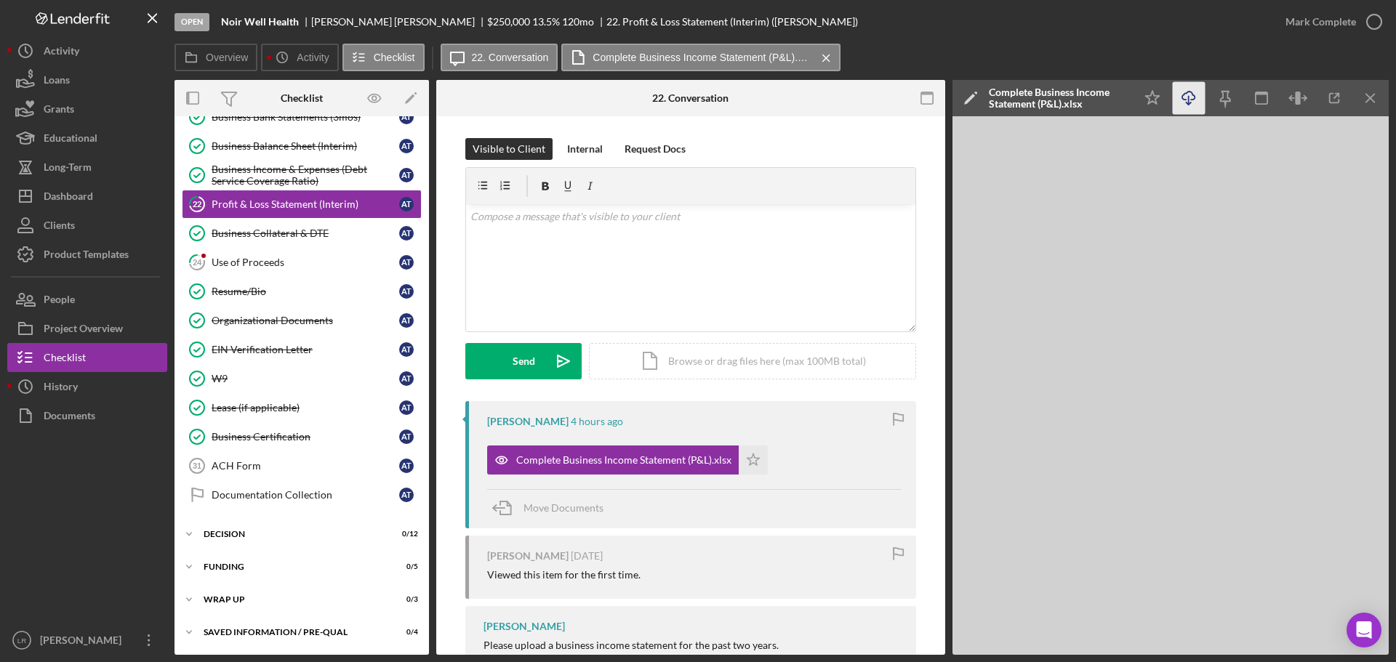
click at [1185, 92] on icon "Icon/Download" at bounding box center [1189, 98] width 33 height 33
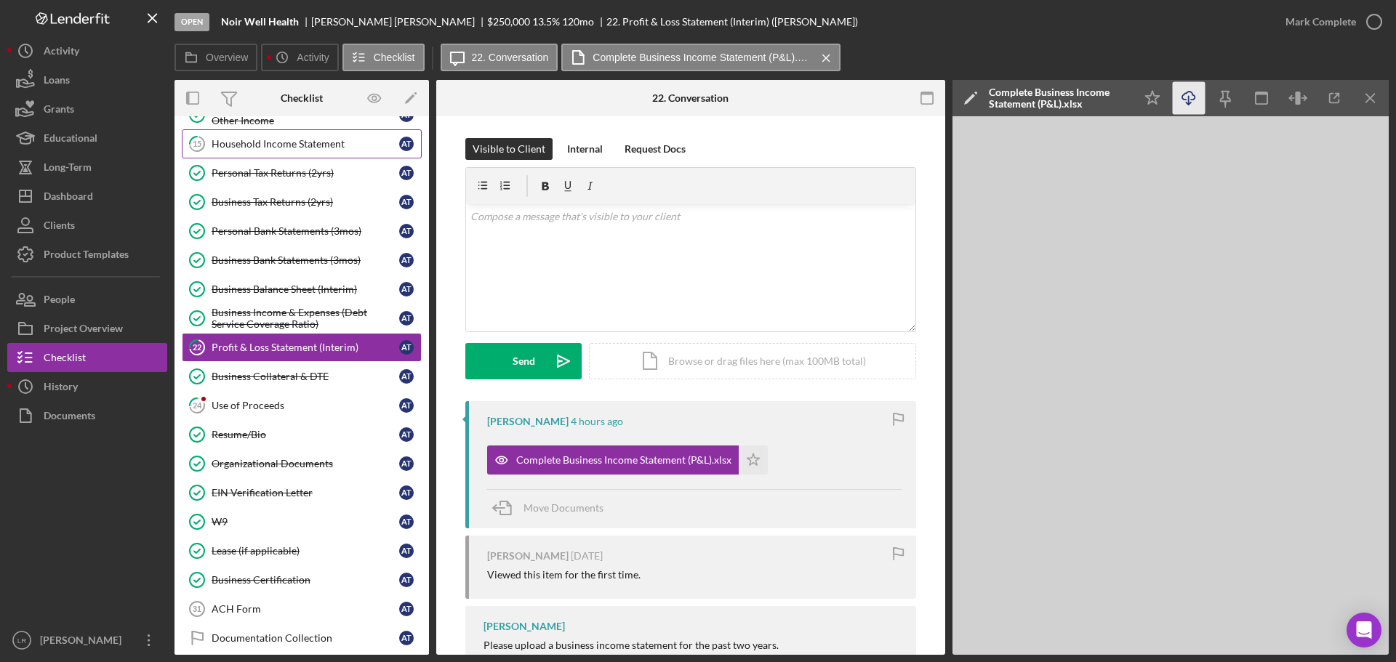
scroll to position [0, 0]
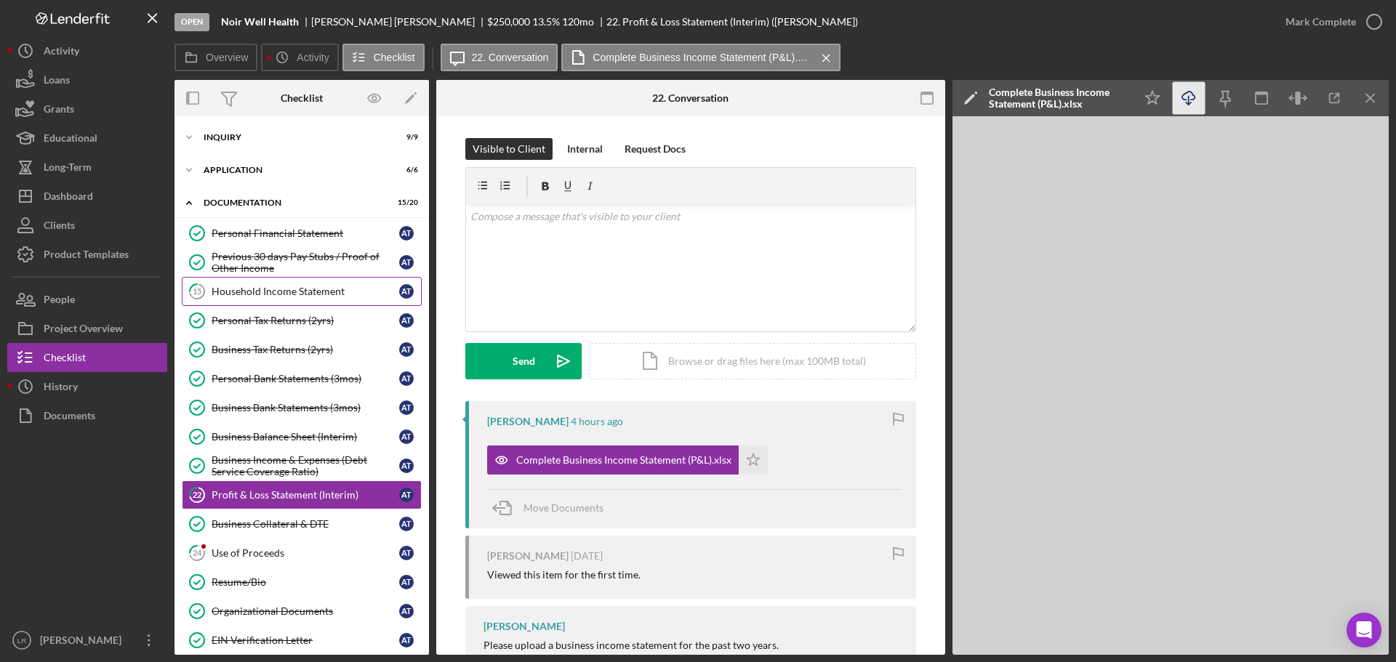
click at [277, 284] on link "15 Household Income Statement A T" at bounding box center [302, 291] width 240 height 29
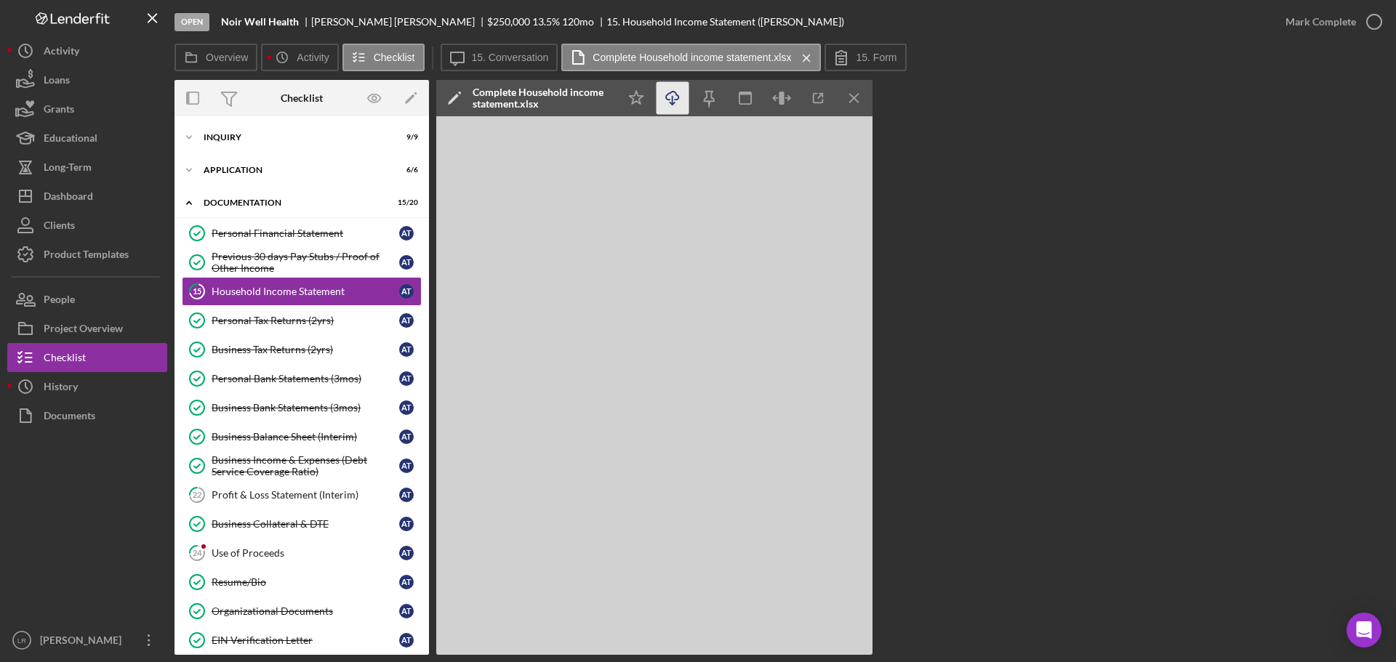
click at [665, 100] on icon "Icon/Download" at bounding box center [672, 98] width 33 height 33
click at [872, 55] on label "15. Form" at bounding box center [876, 58] width 41 height 12
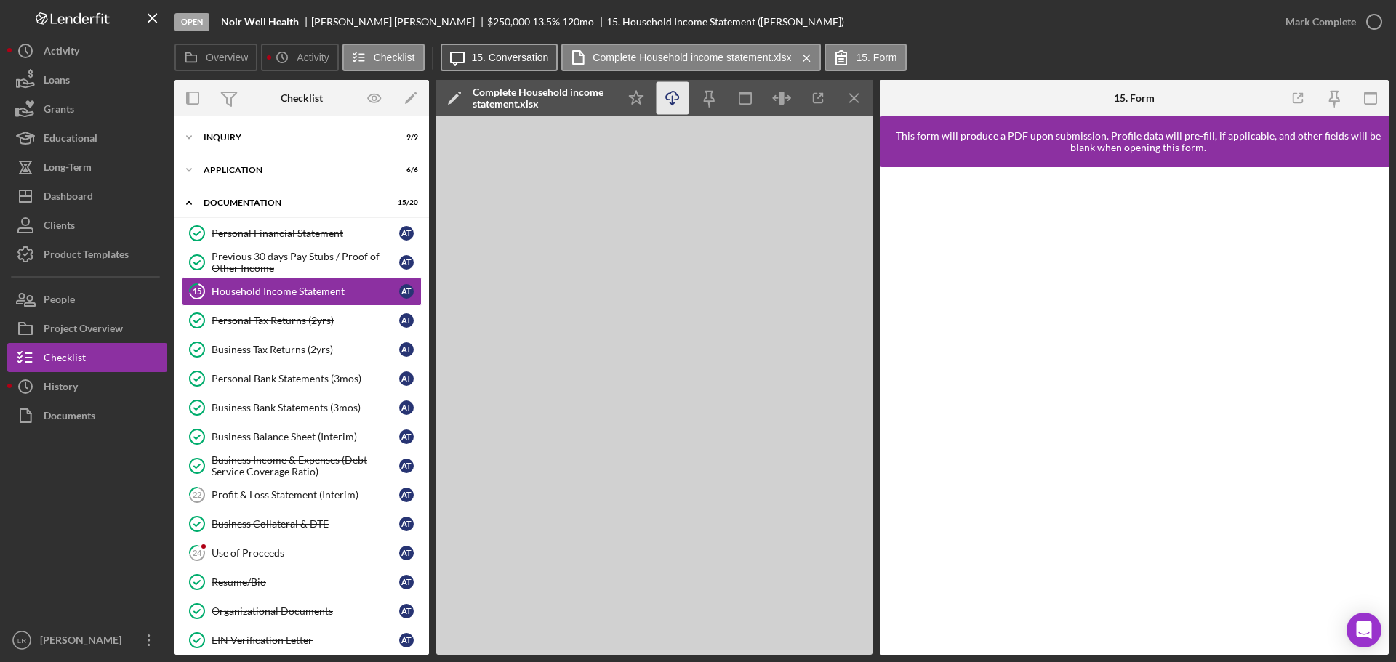
click at [510, 57] on label "15. Conversation" at bounding box center [510, 58] width 77 height 12
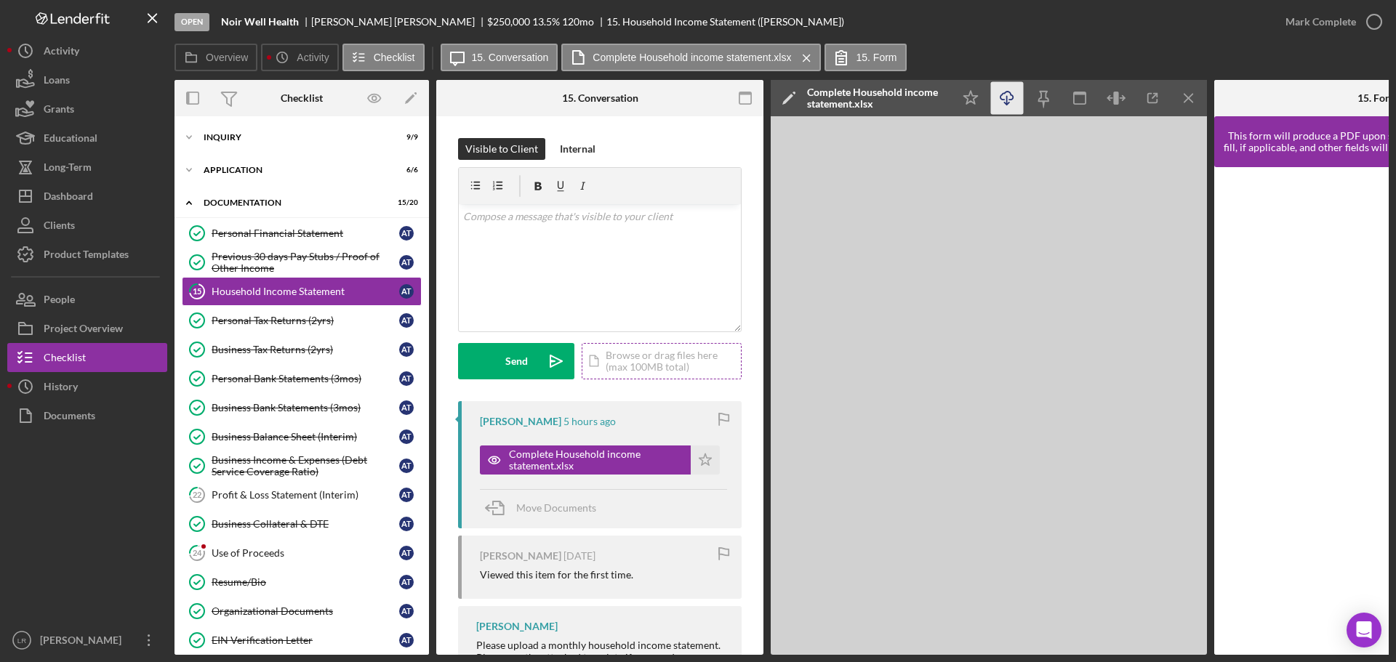
click at [632, 355] on div "Icon/Document Browse or drag files here (max 100MB total) Tap to choose files o…" at bounding box center [662, 361] width 160 height 36
click at [525, 360] on div "Upload" at bounding box center [516, 361] width 33 height 36
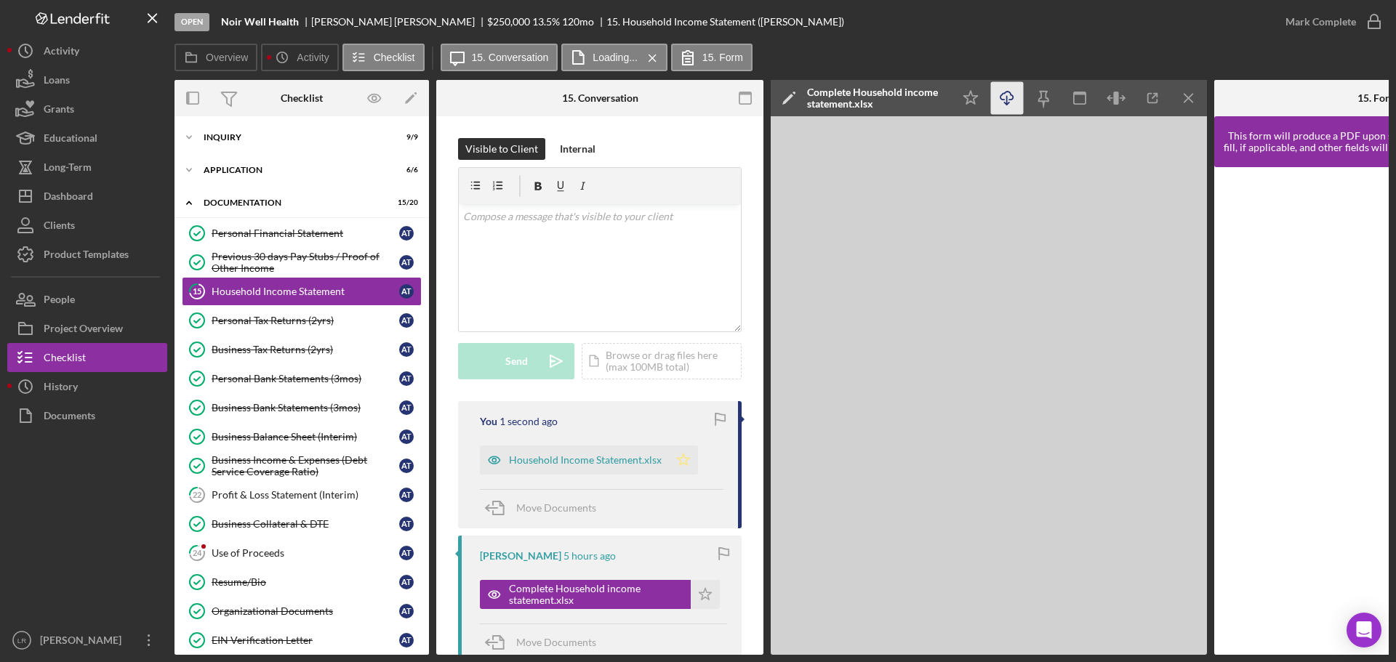
click at [684, 462] on icon "Icon/Star" at bounding box center [683, 460] width 29 height 29
click at [1378, 27] on icon "button" at bounding box center [1374, 22] width 36 height 36
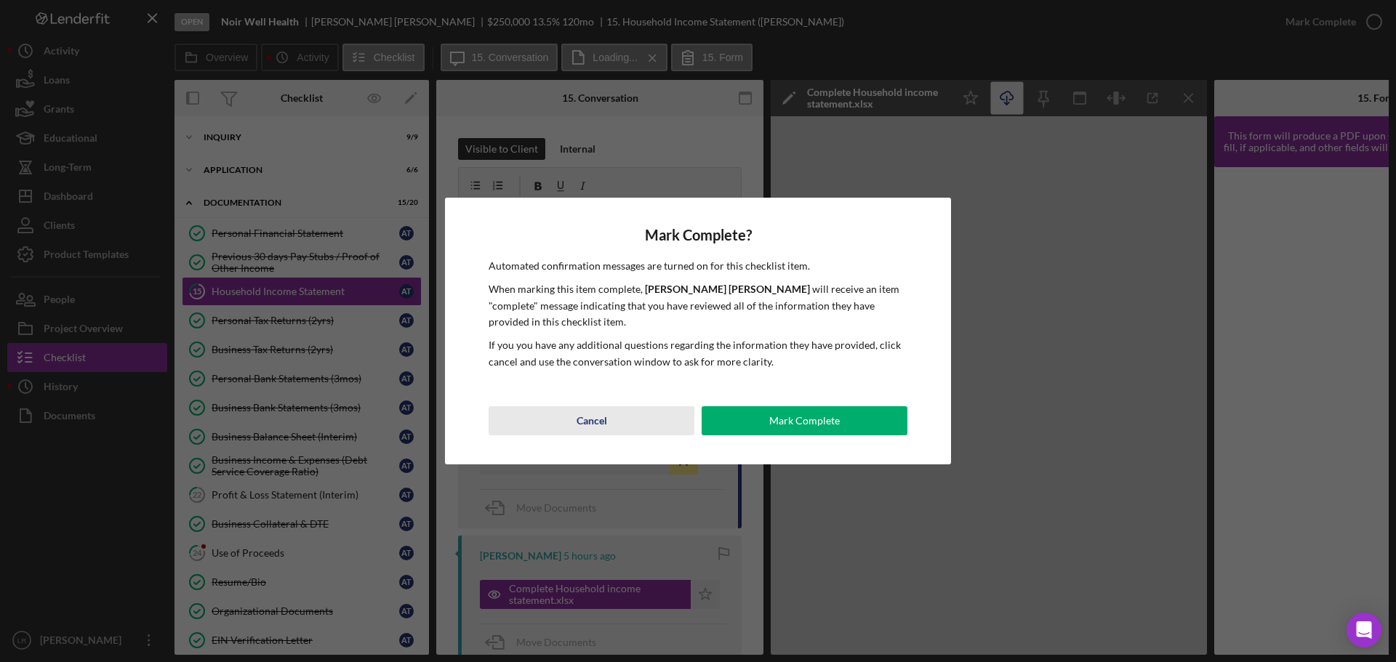
click at [608, 422] on button "Cancel" at bounding box center [591, 420] width 206 height 29
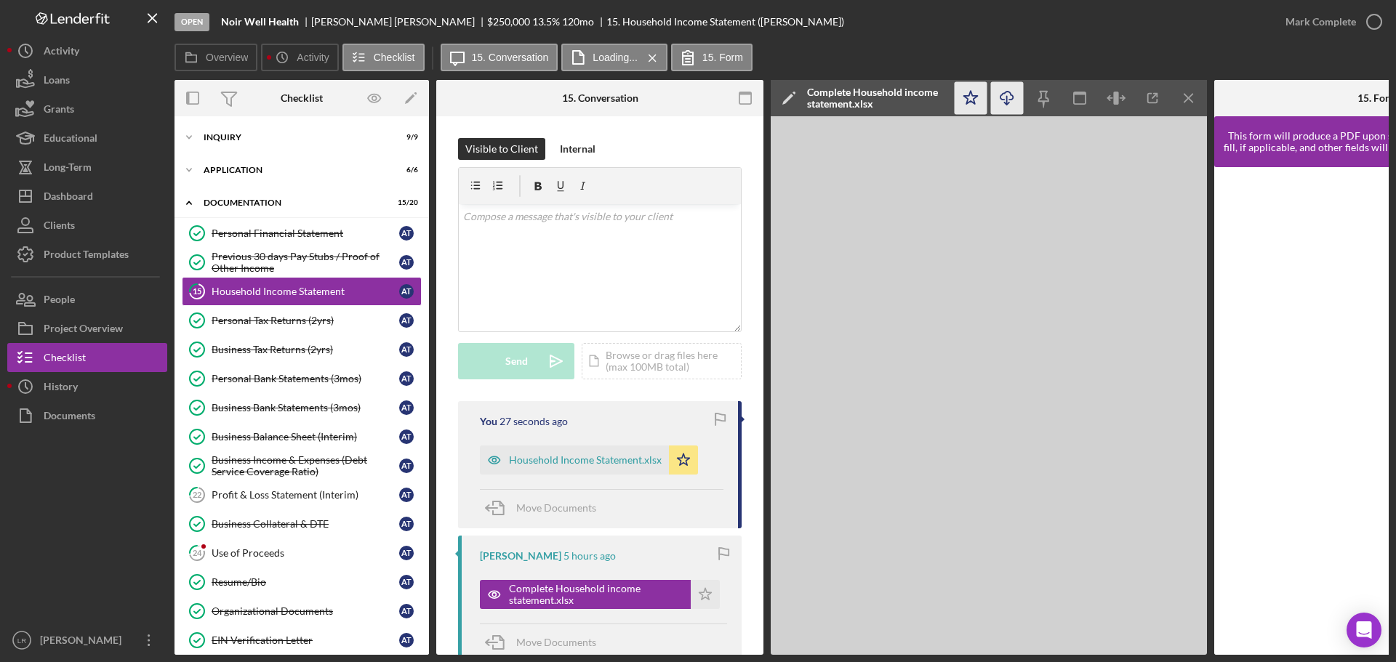
click at [961, 97] on icon "Icon/Star" at bounding box center [970, 98] width 33 height 33
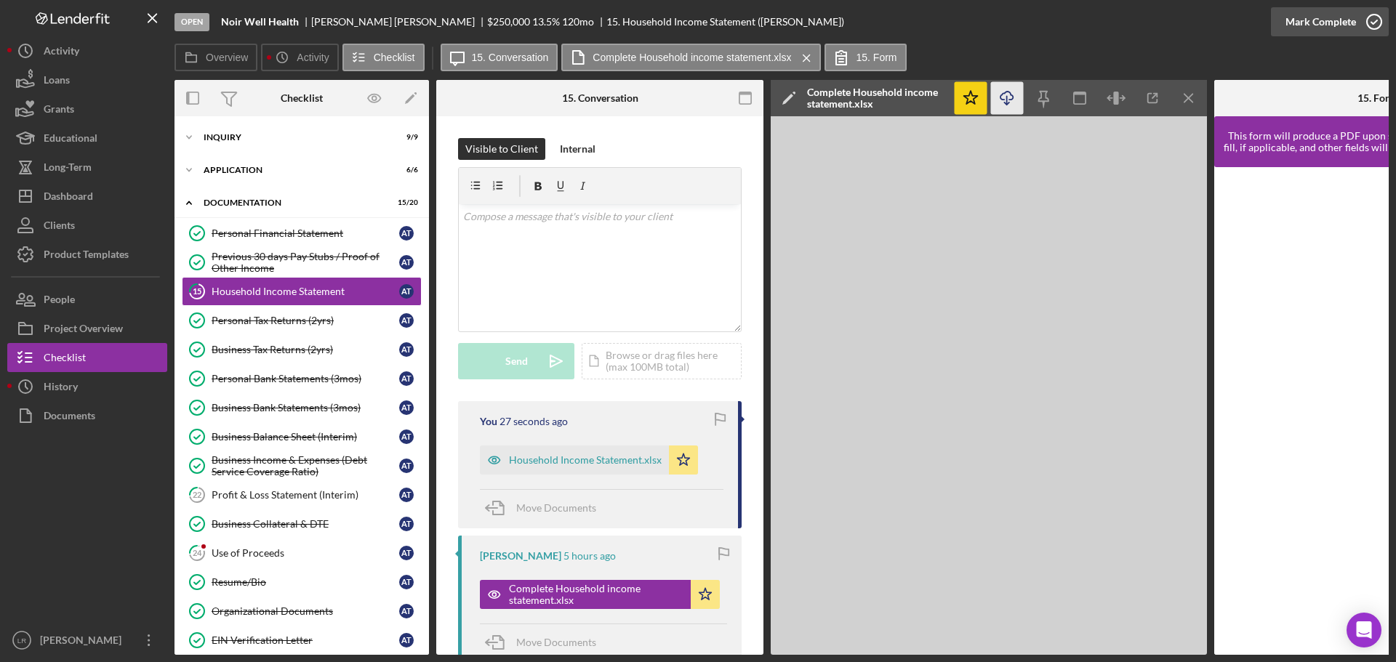
click at [1359, 25] on icon "button" at bounding box center [1374, 22] width 36 height 36
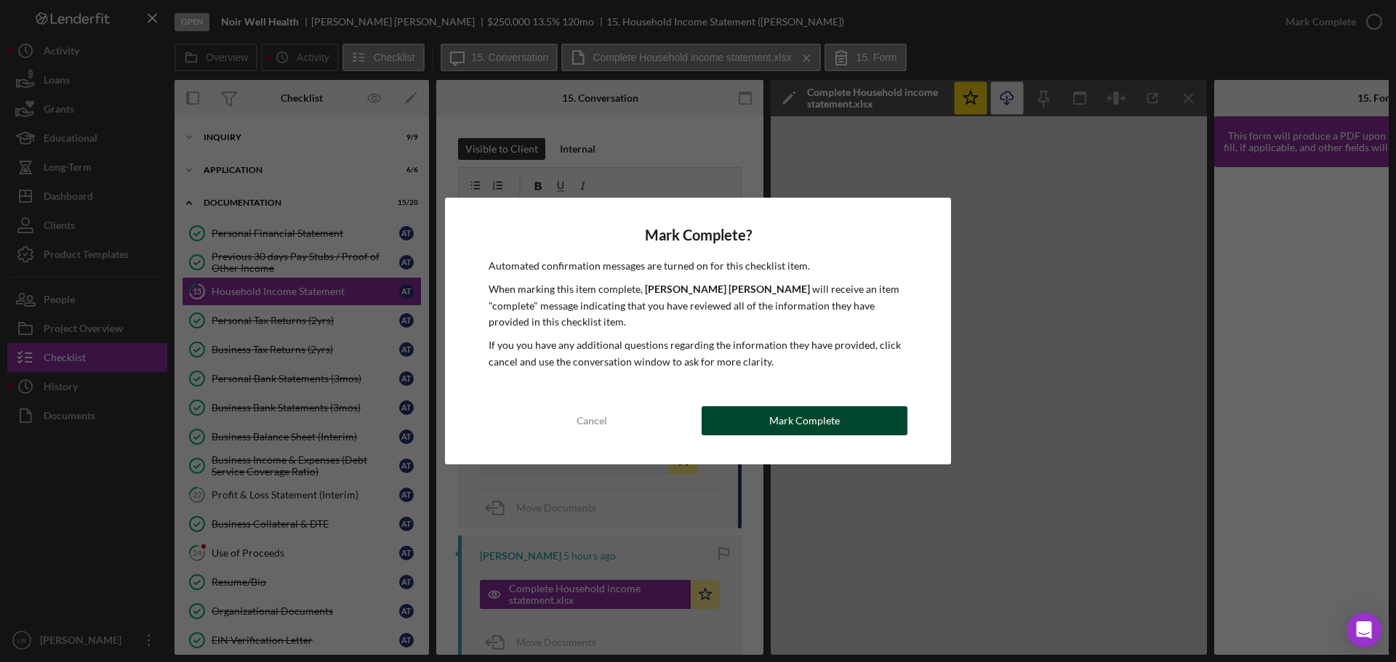
click at [824, 423] on div "Mark Complete" at bounding box center [804, 420] width 71 height 29
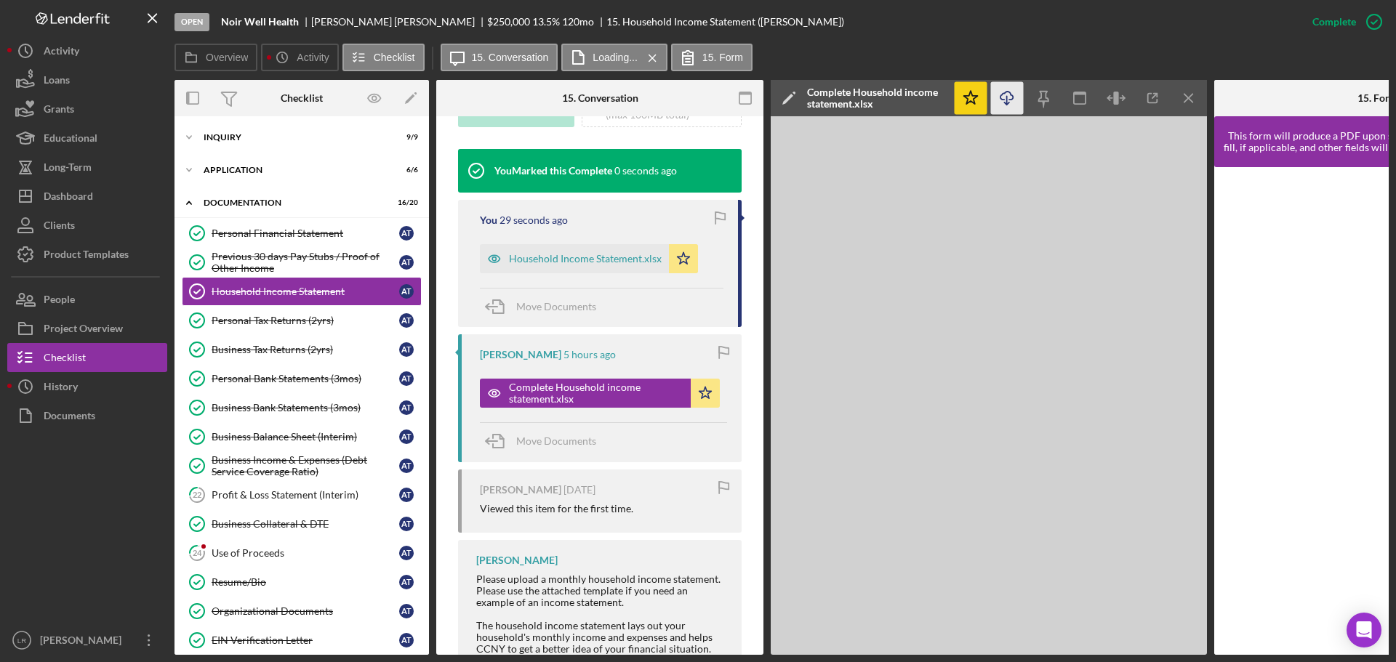
scroll to position [556, 0]
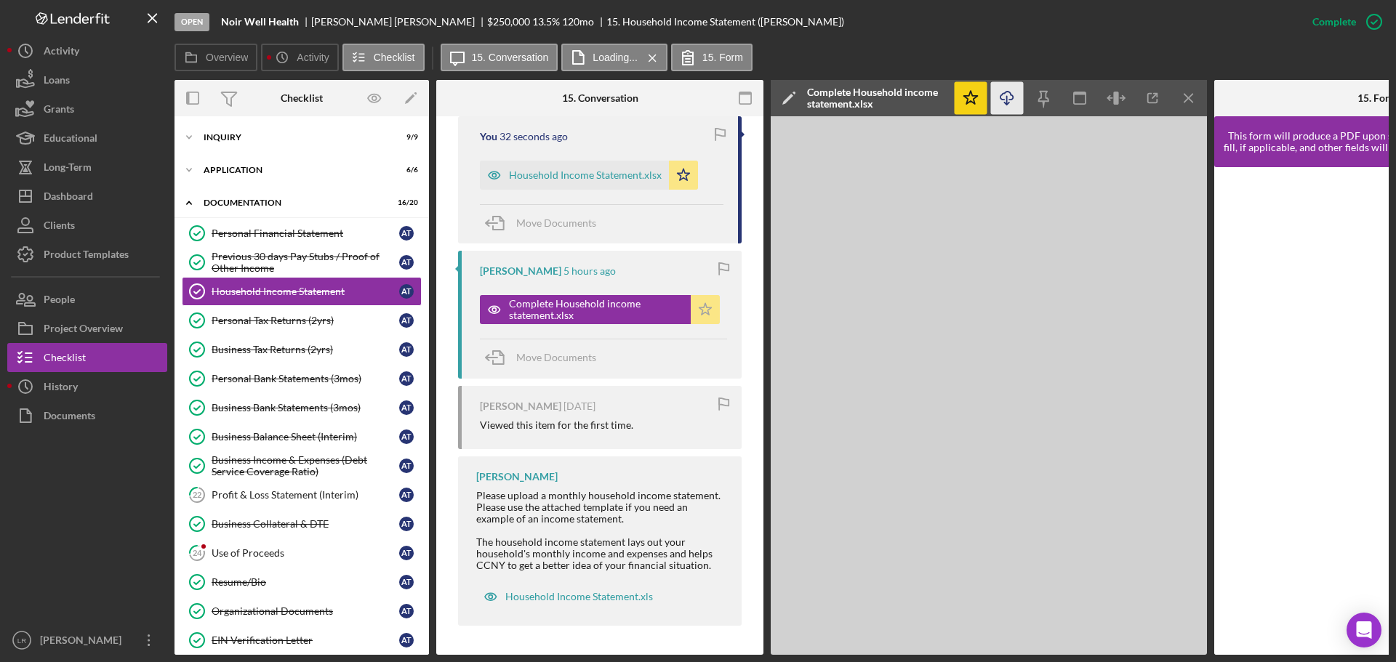
click at [698, 305] on icon "Icon/Star" at bounding box center [705, 309] width 29 height 29
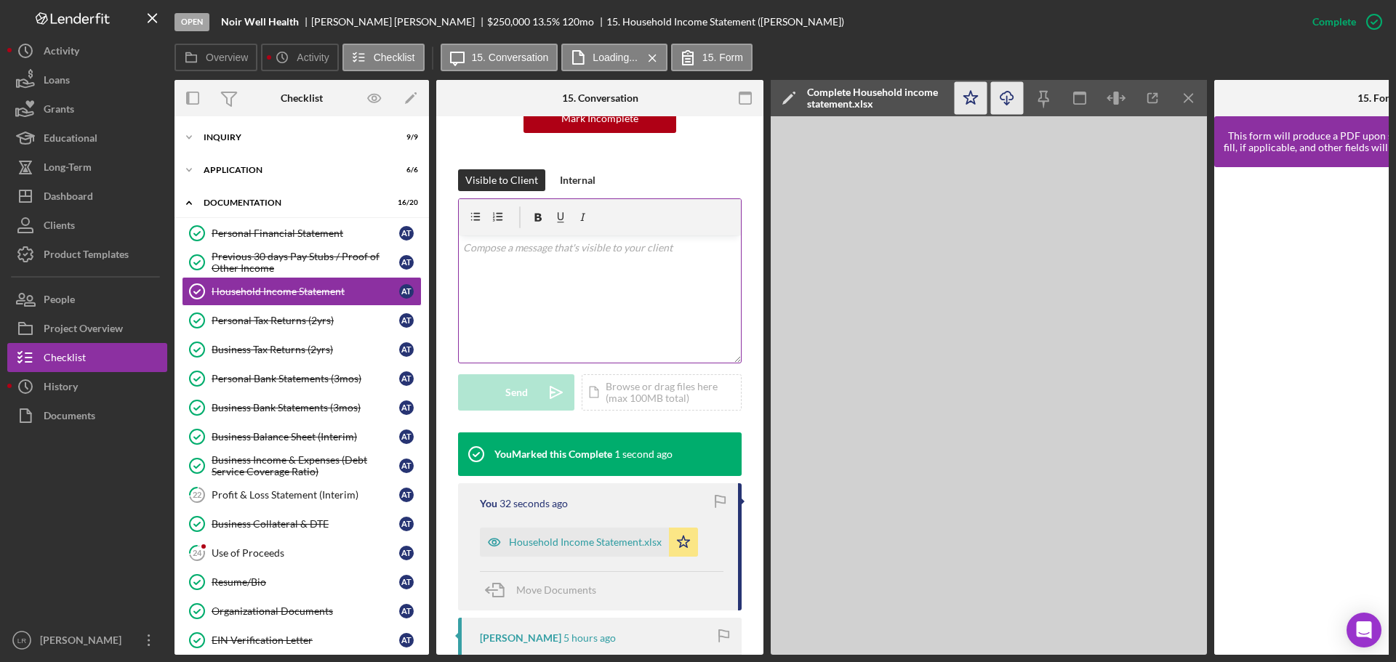
scroll to position [0, 0]
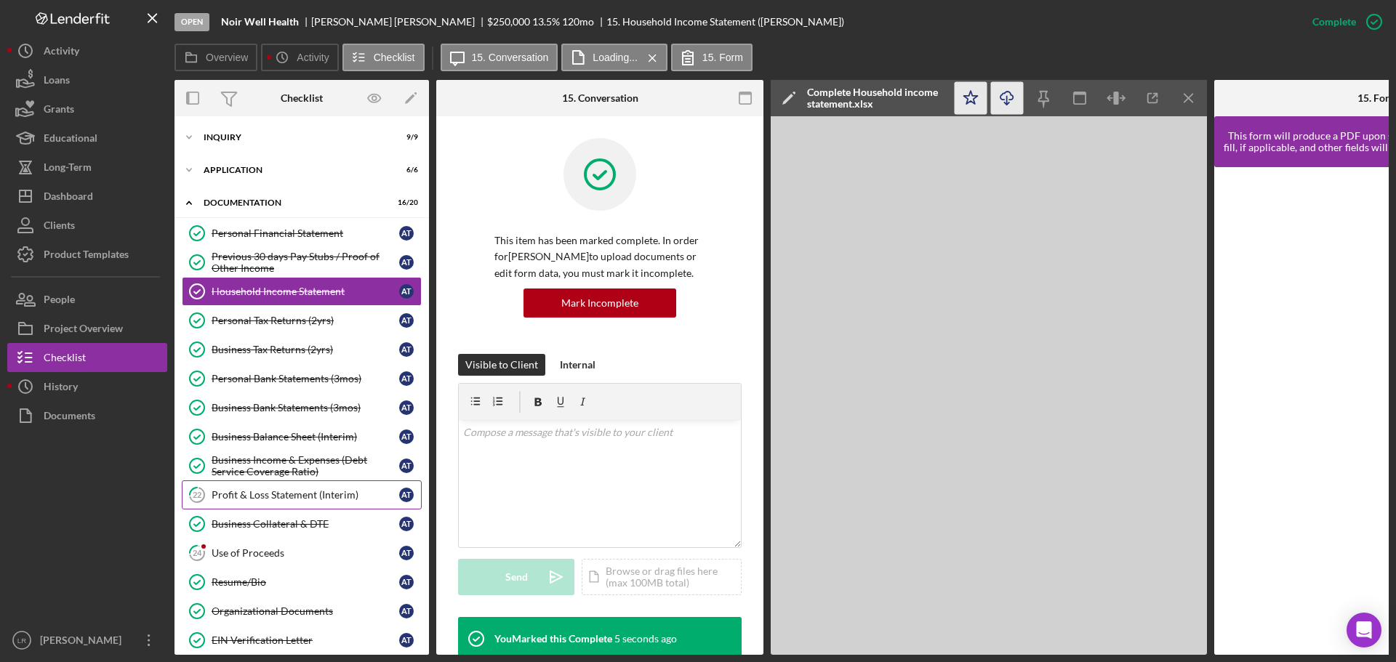
click at [324, 496] on div "Profit & Loss Statement (Interim)" at bounding box center [306, 495] width 188 height 12
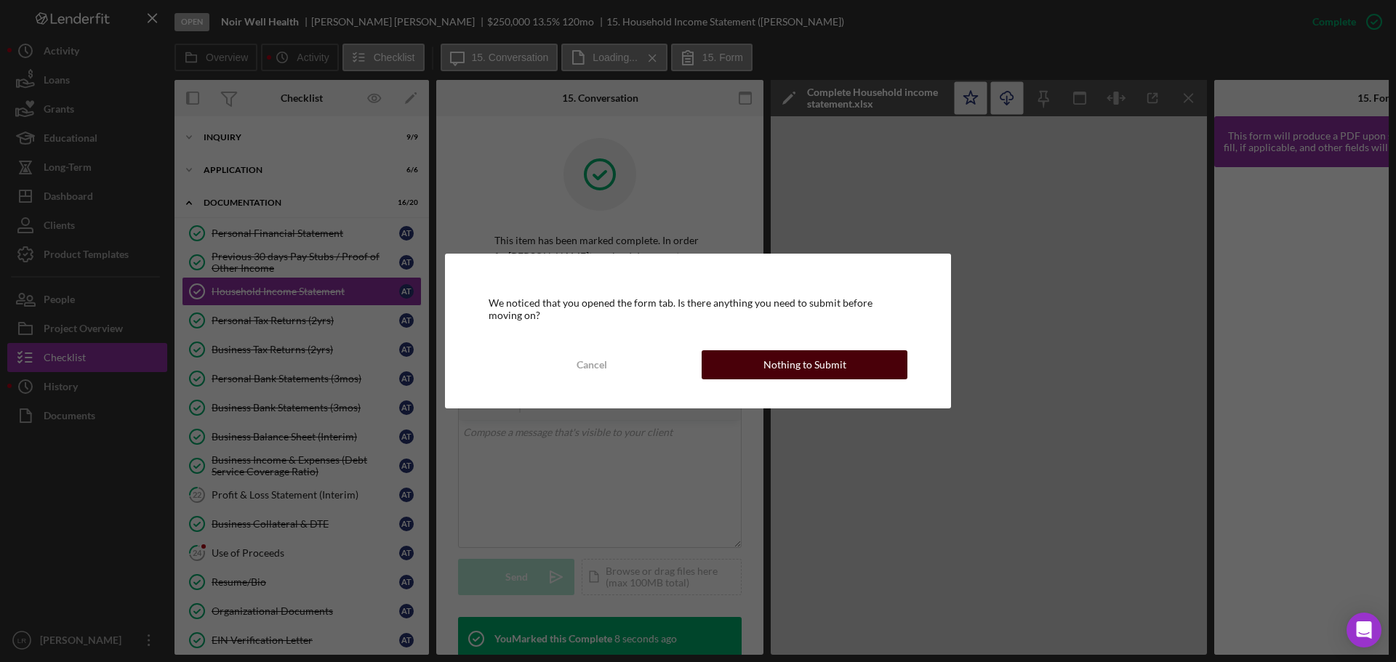
click at [778, 366] on div "Nothing to Submit" at bounding box center [804, 364] width 83 height 29
